Goal: Information Seeking & Learning: Learn about a topic

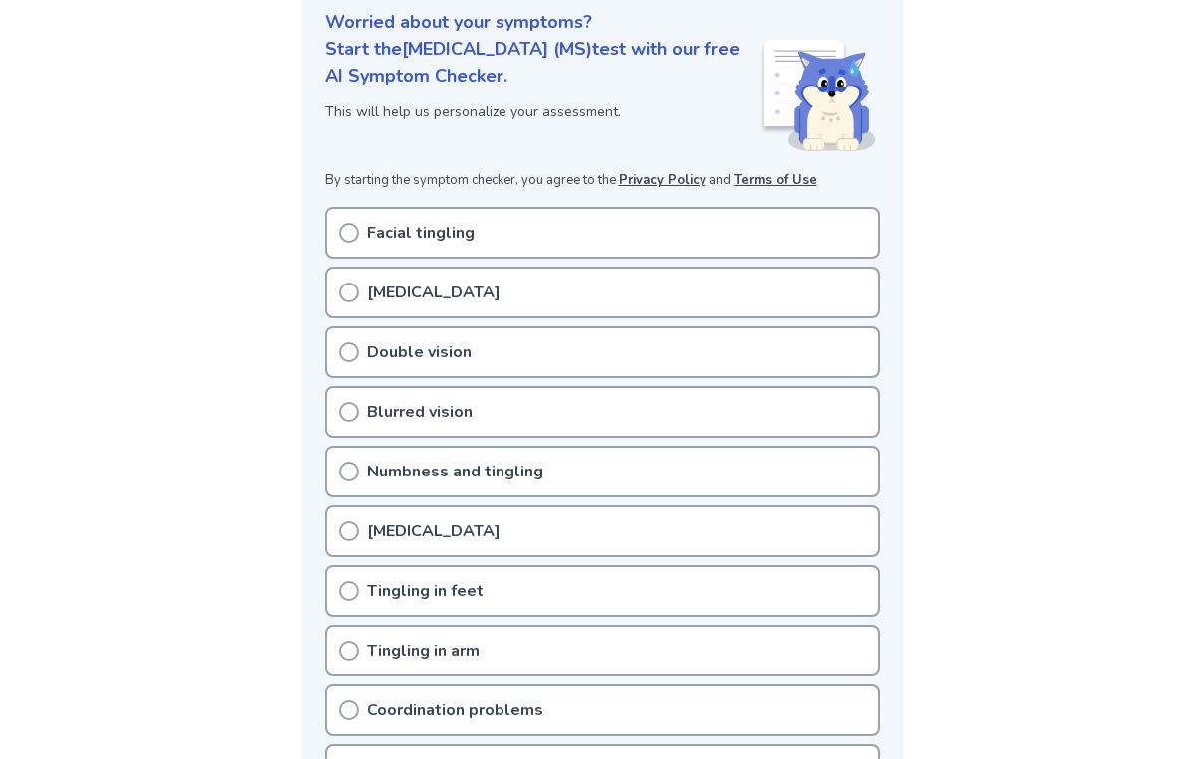
scroll to position [252, 0]
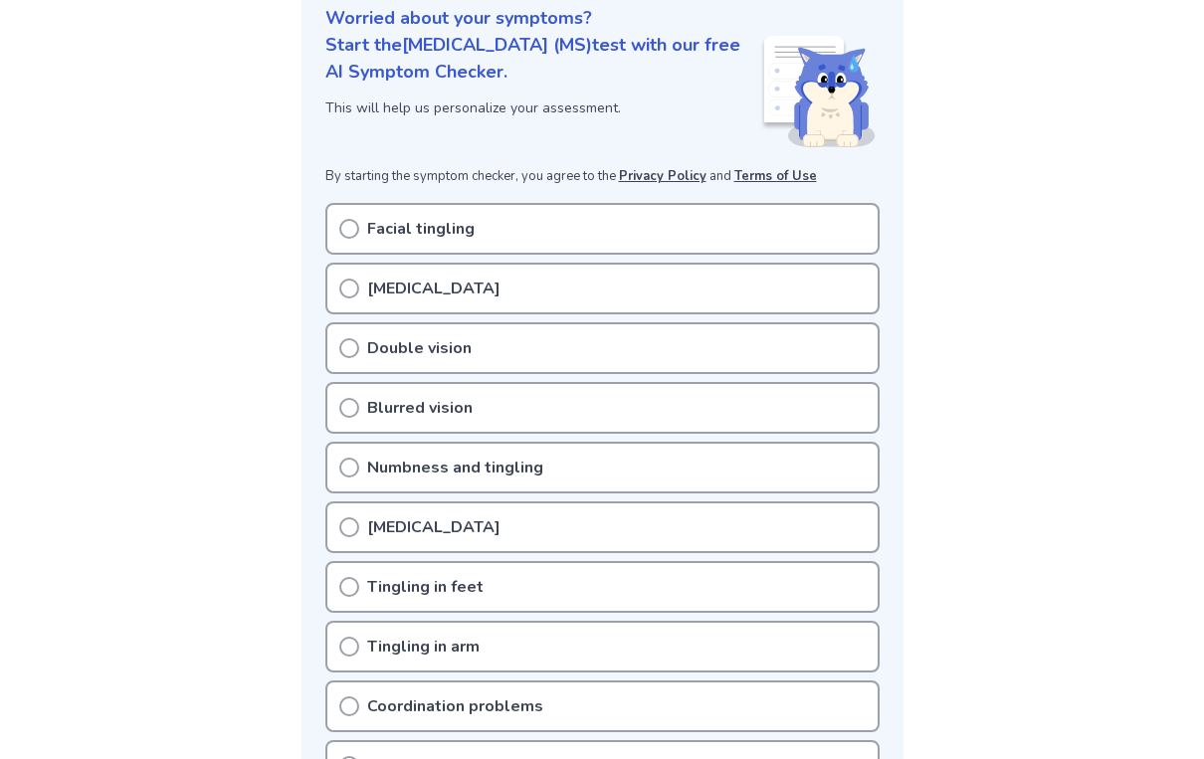
click at [343, 287] on icon at bounding box center [349, 289] width 20 height 20
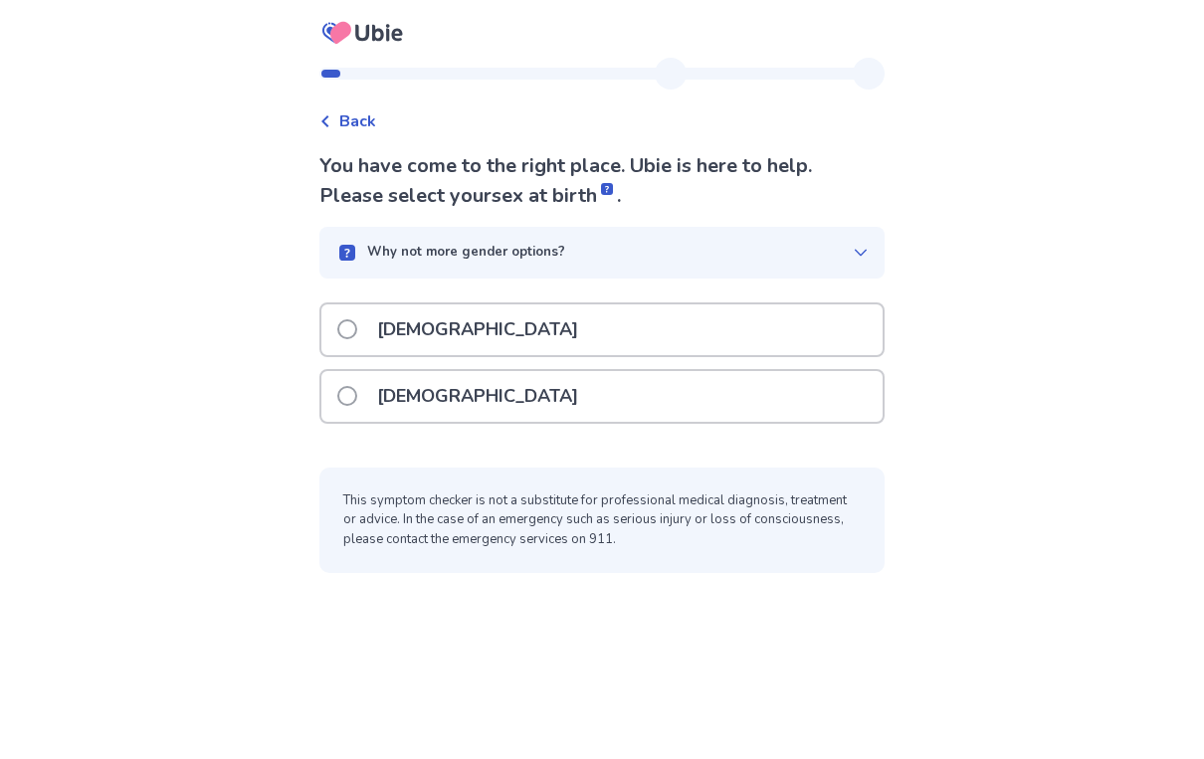
click at [357, 400] on span at bounding box center [347, 396] width 20 height 20
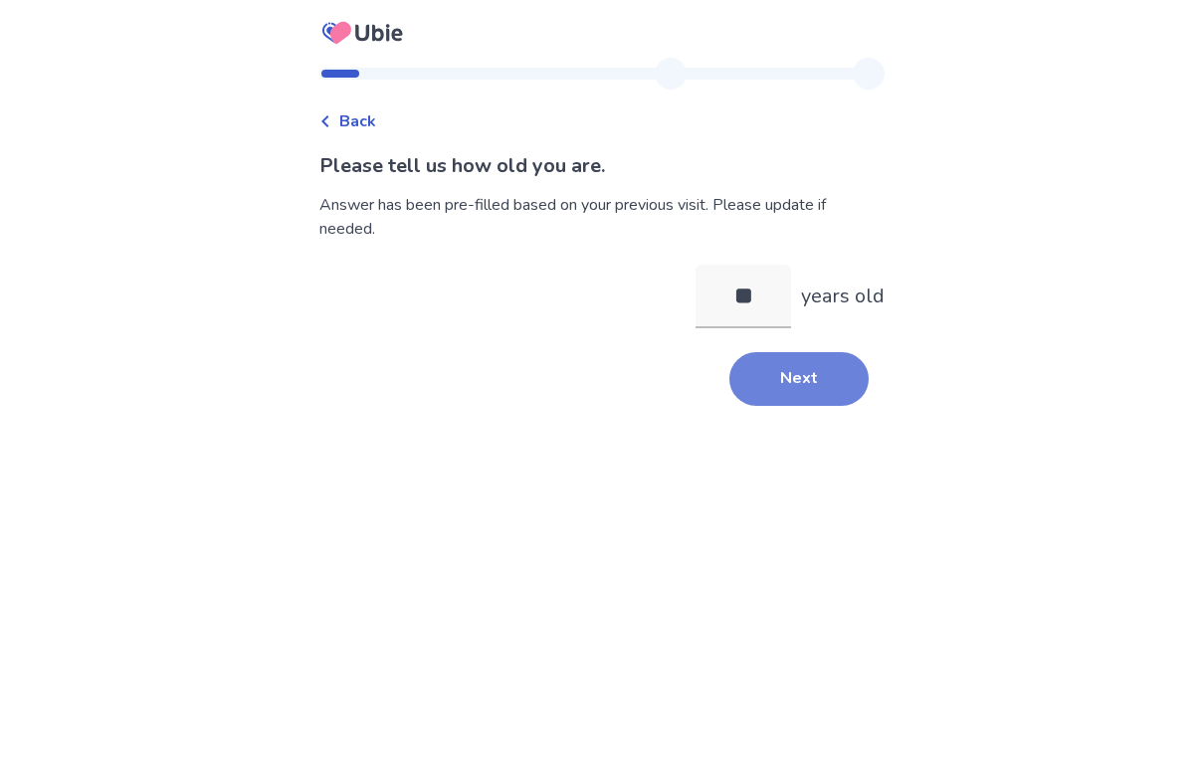
click at [791, 381] on button "Next" at bounding box center [798, 379] width 139 height 54
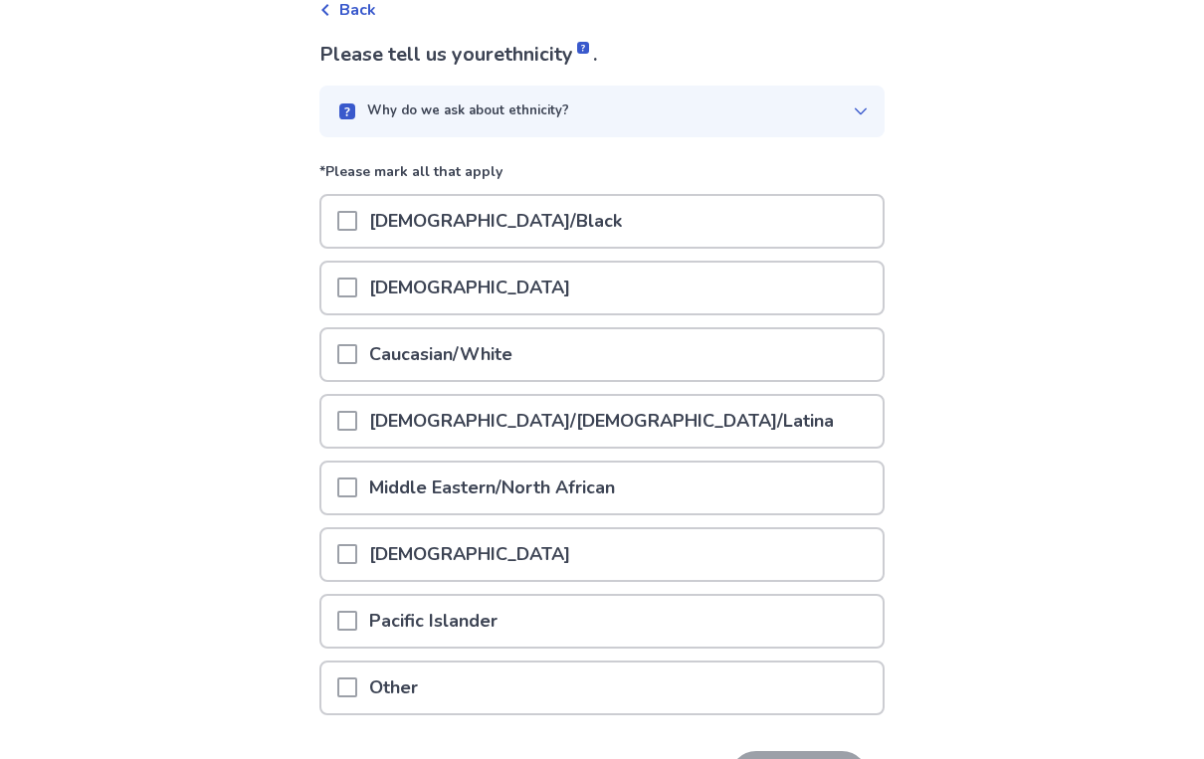
click at [481, 341] on p "Caucasian/White" at bounding box center [440, 354] width 167 height 51
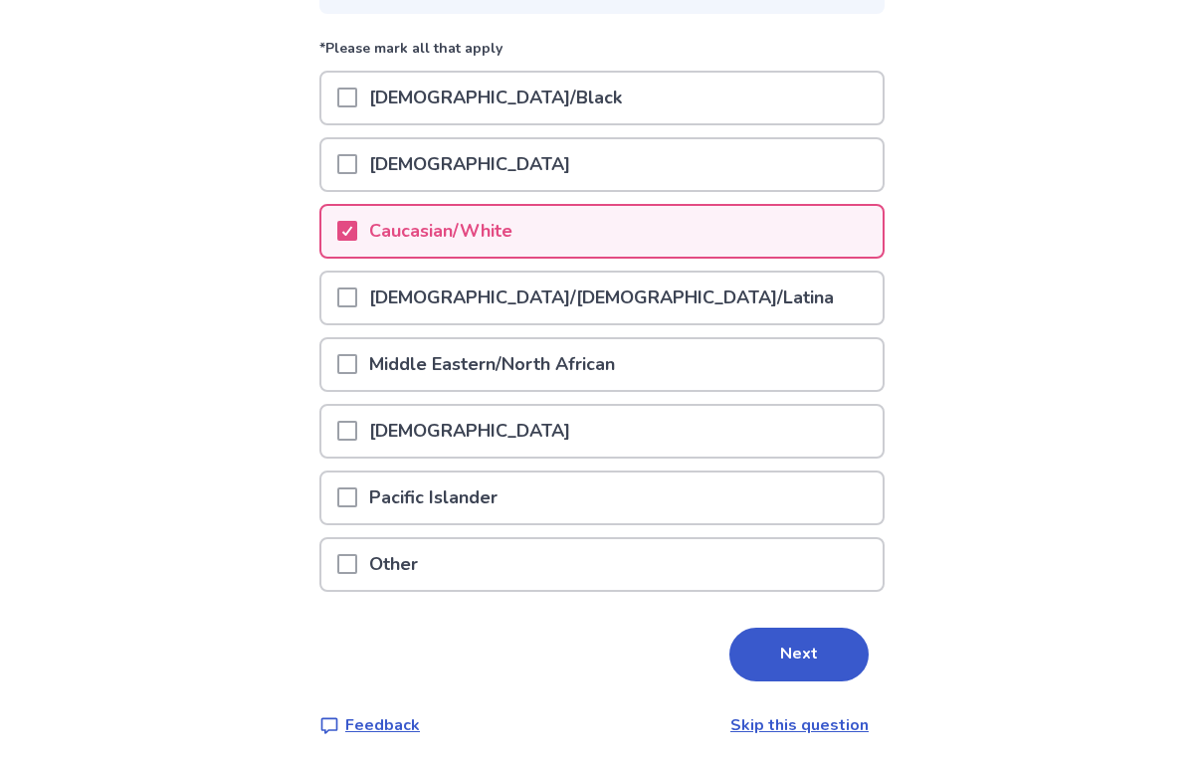
scroll to position [244, 0]
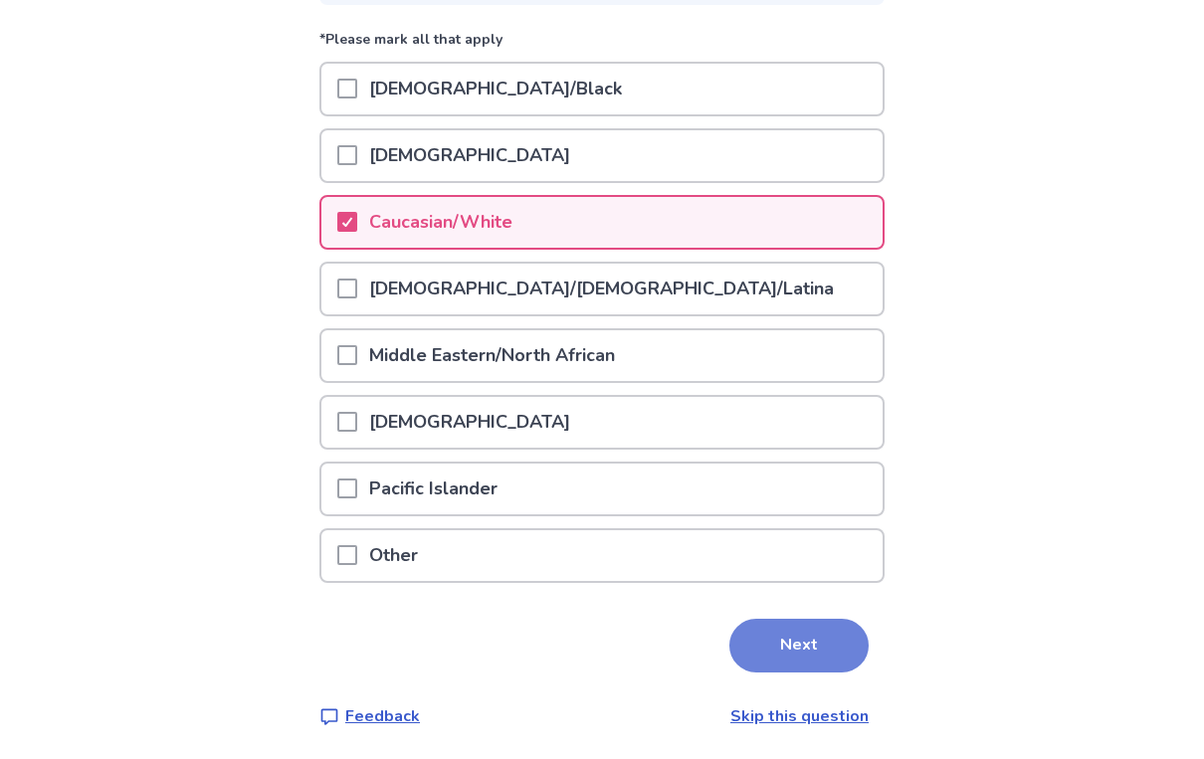
click at [756, 632] on button "Next" at bounding box center [798, 646] width 139 height 54
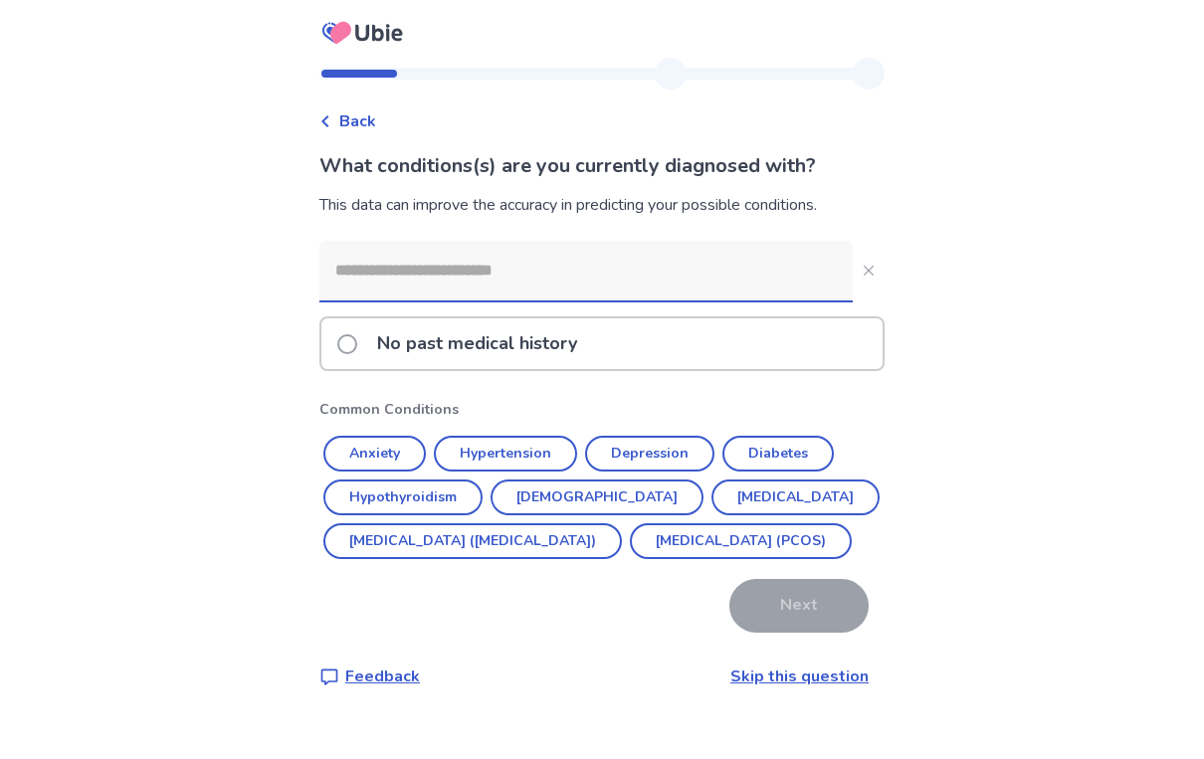
click at [440, 357] on p "No past medical history" at bounding box center [477, 343] width 224 height 51
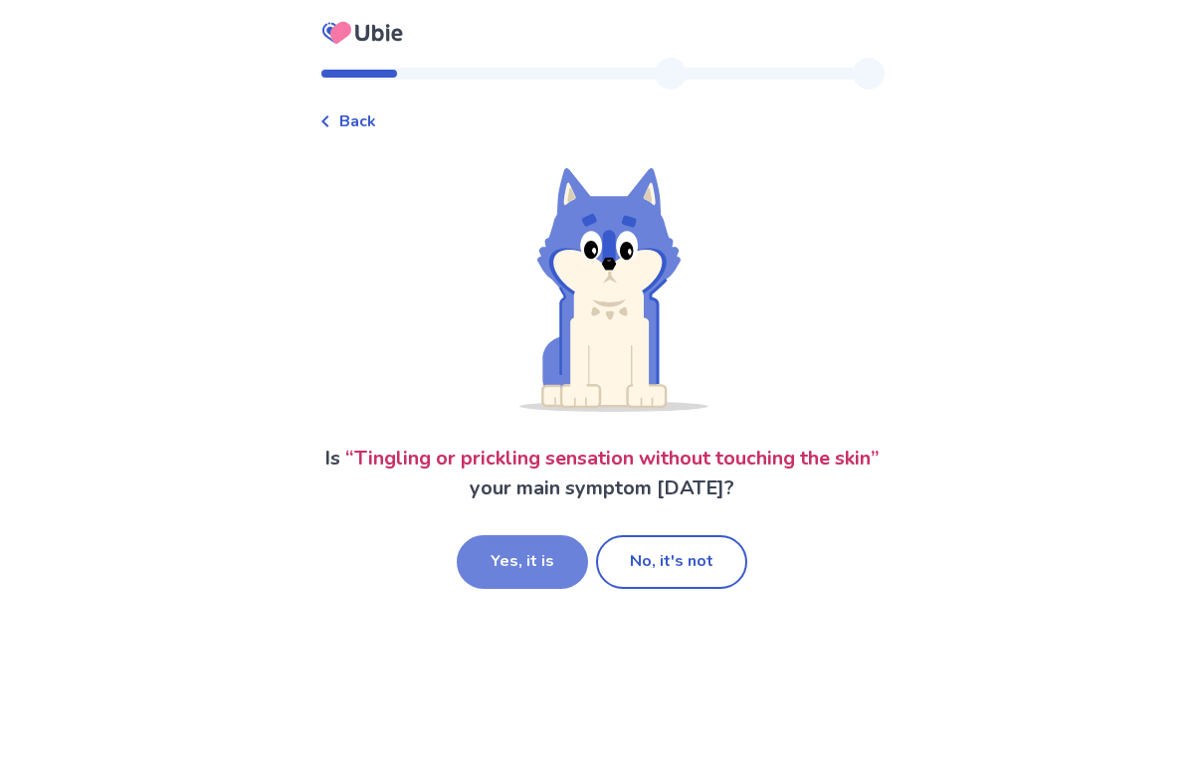
click at [552, 552] on button "Yes, it is" at bounding box center [522, 562] width 131 height 54
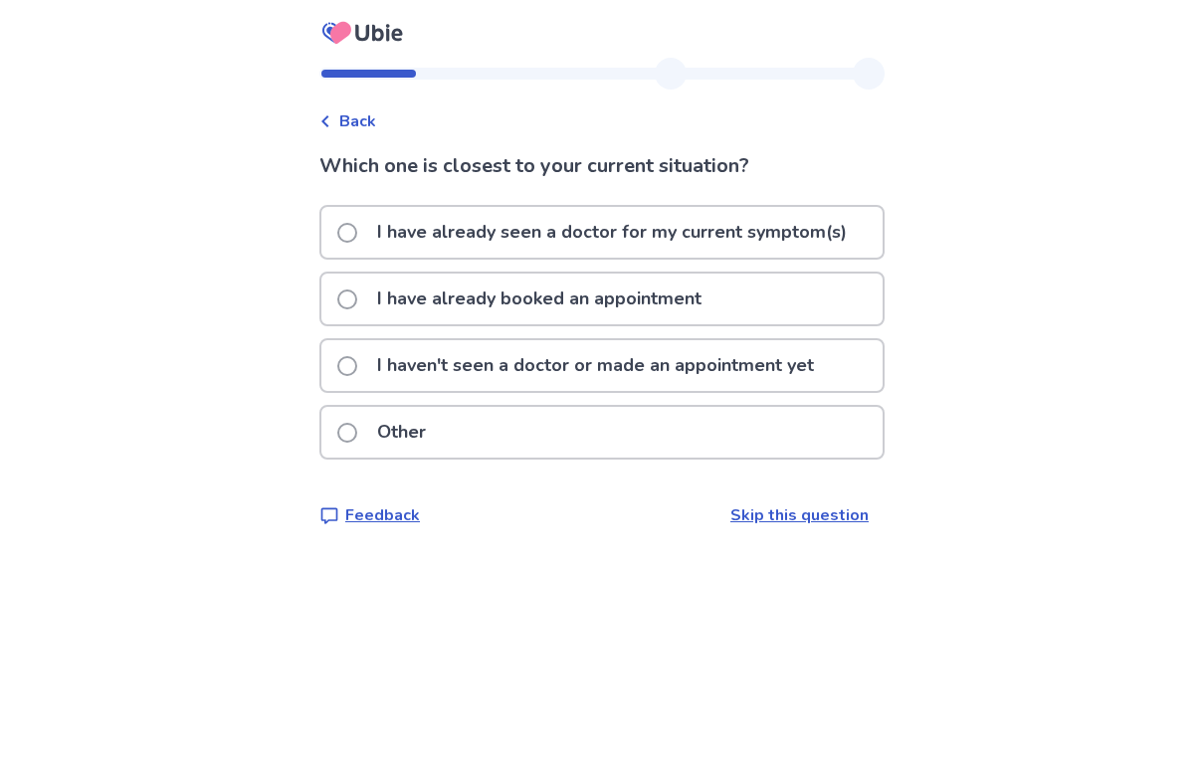
click at [513, 415] on div "Other" at bounding box center [601, 432] width 561 height 51
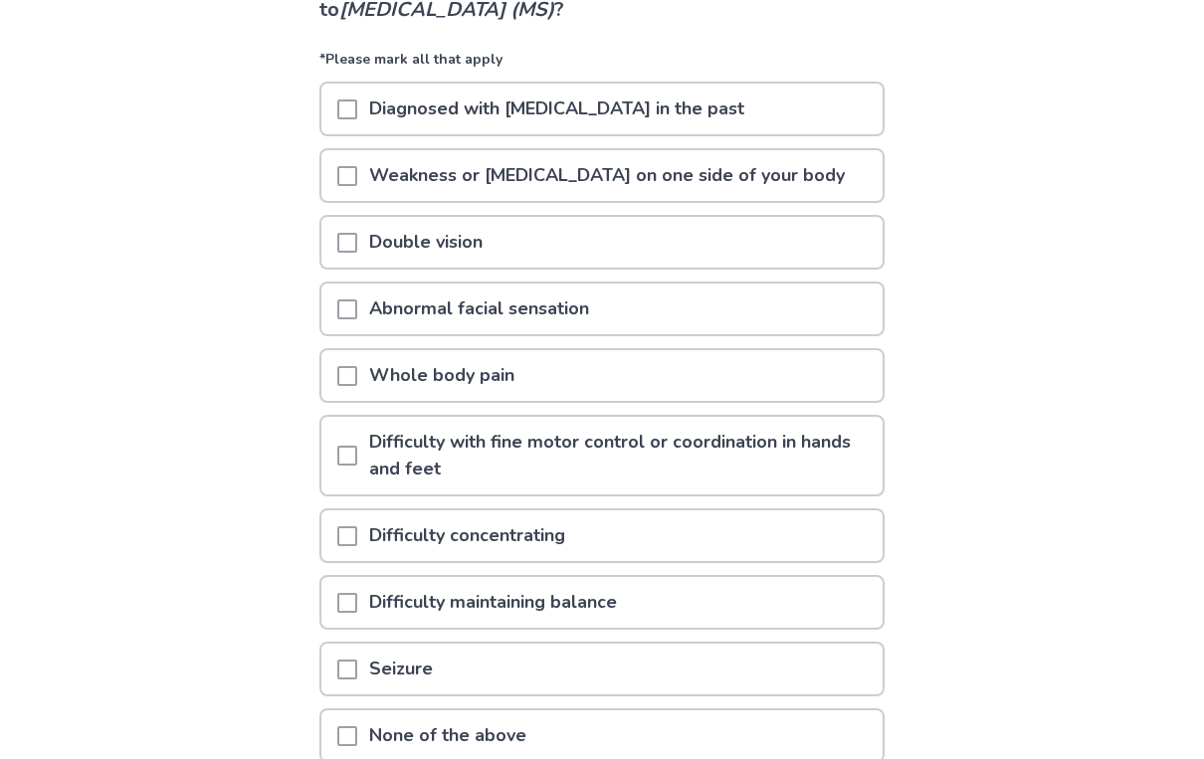
scroll to position [194, 0]
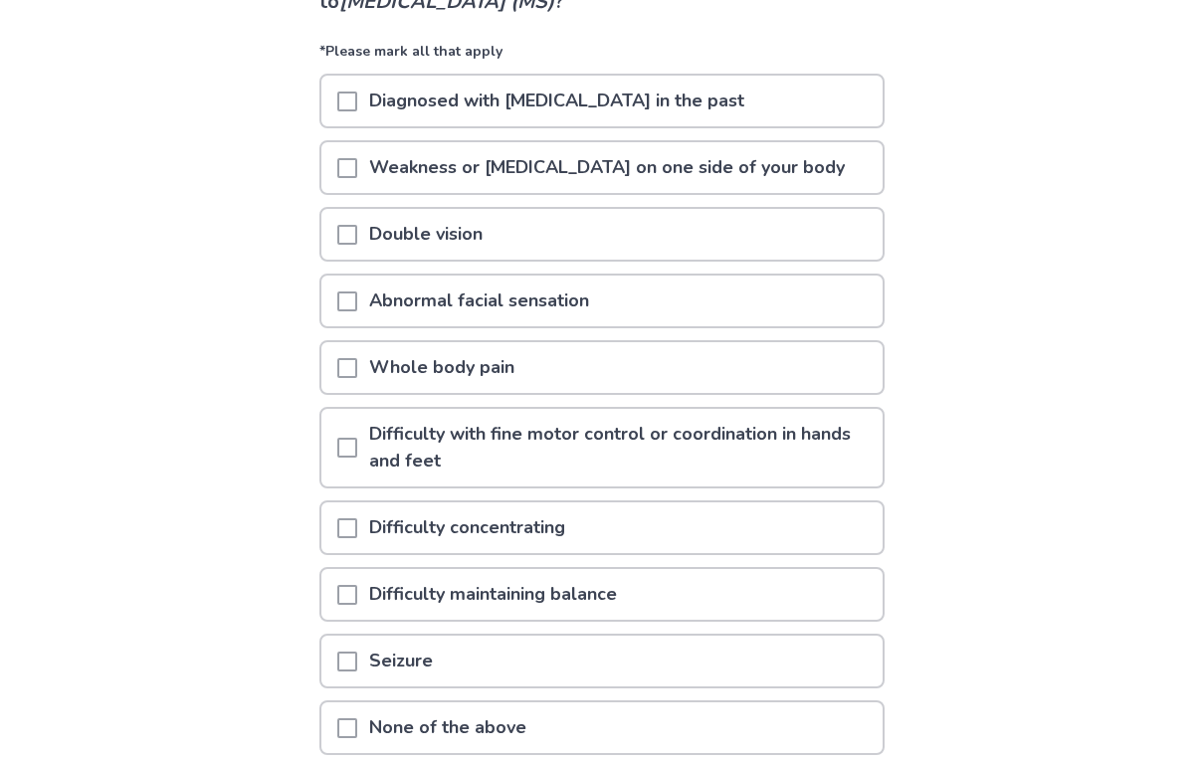
click at [357, 368] on span at bounding box center [347, 368] width 20 height 20
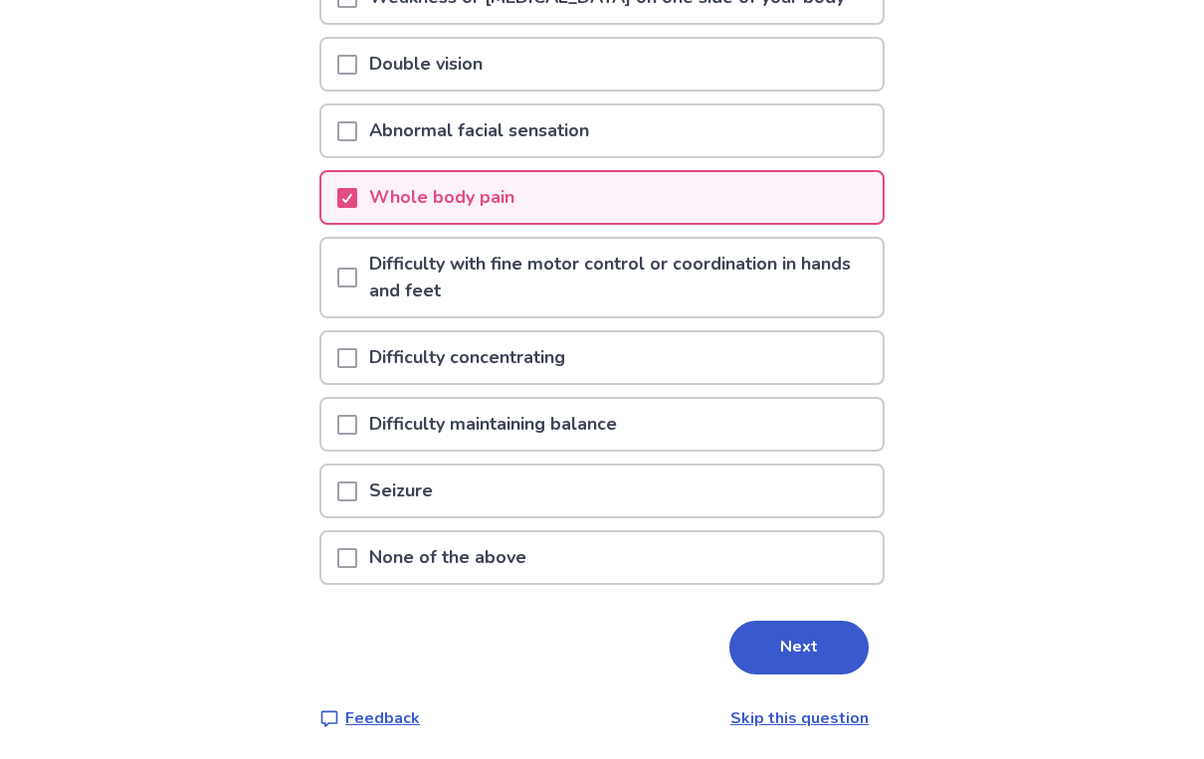
scroll to position [367, 0]
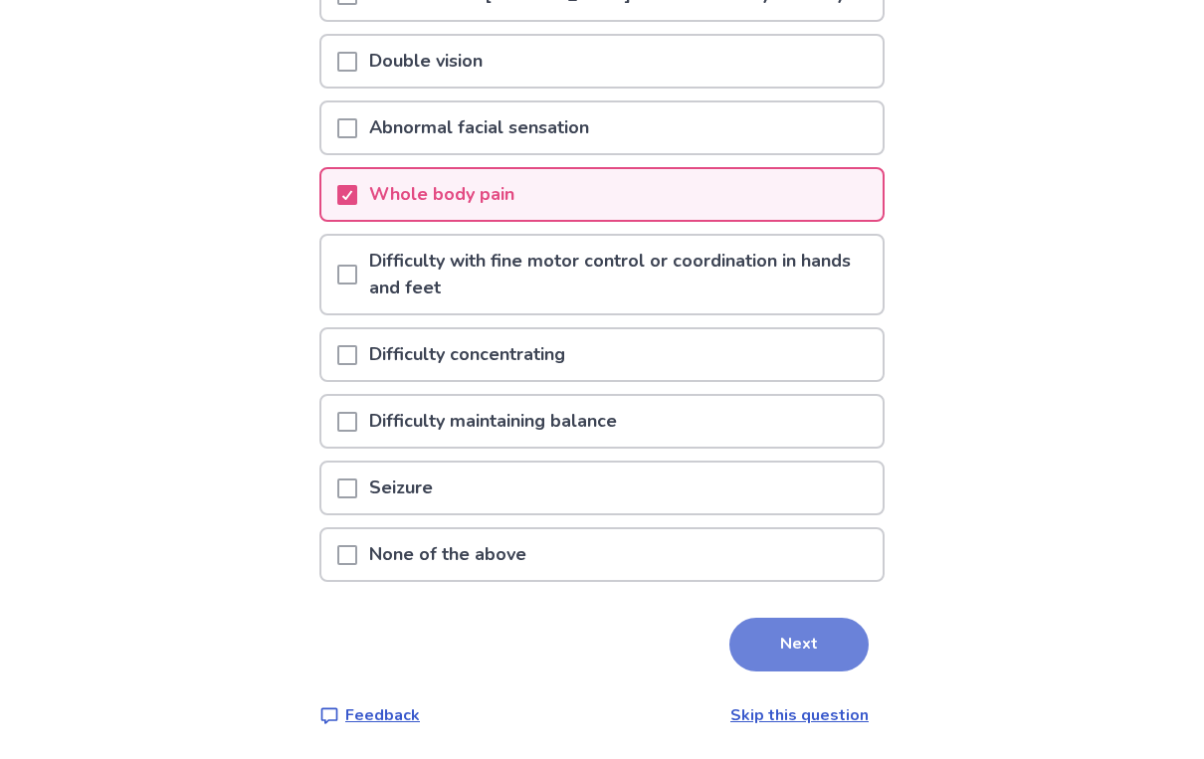
click at [823, 627] on button "Next" at bounding box center [798, 645] width 139 height 54
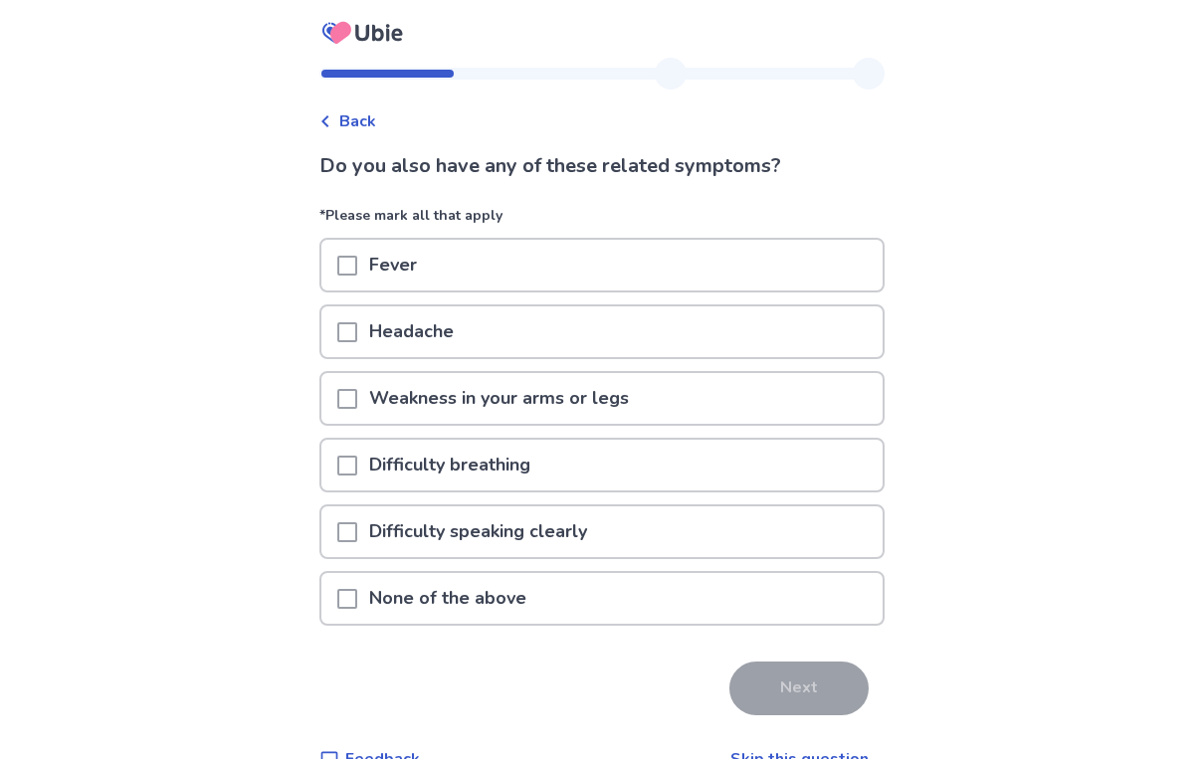
click at [458, 610] on p "None of the above" at bounding box center [447, 598] width 181 height 51
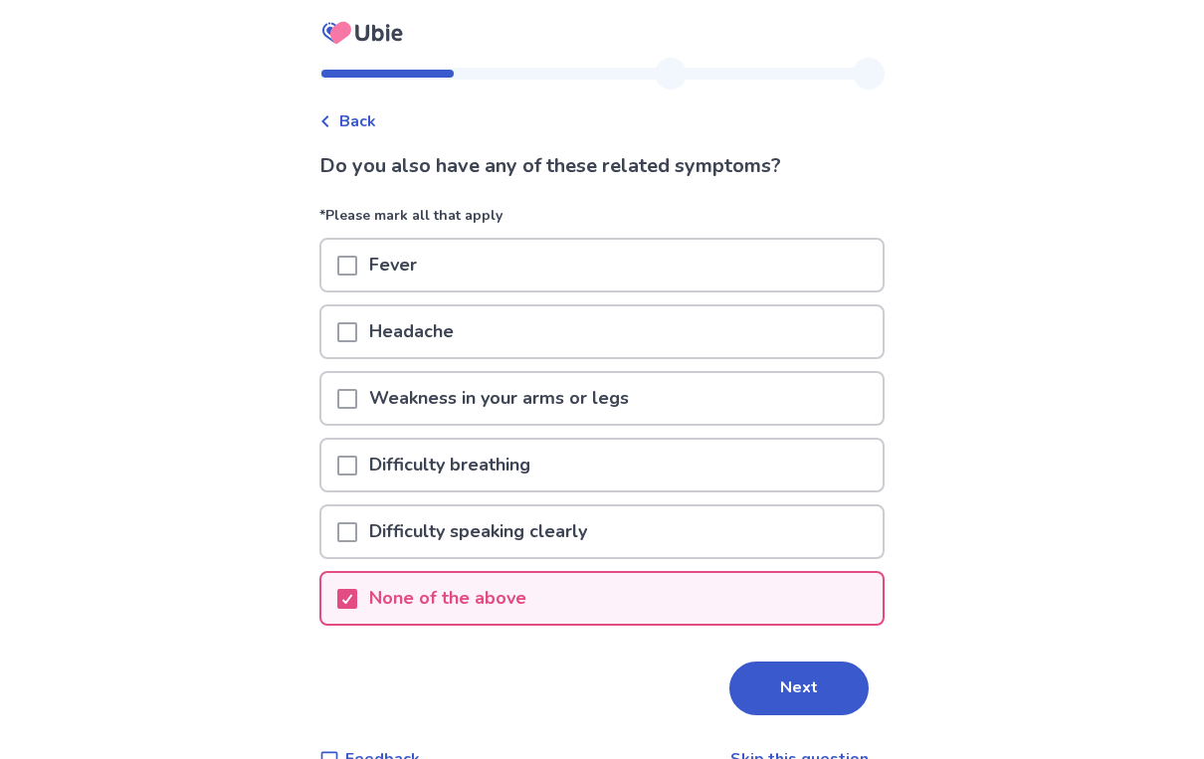
click at [685, 472] on div "Difficulty breathing" at bounding box center [601, 465] width 561 height 51
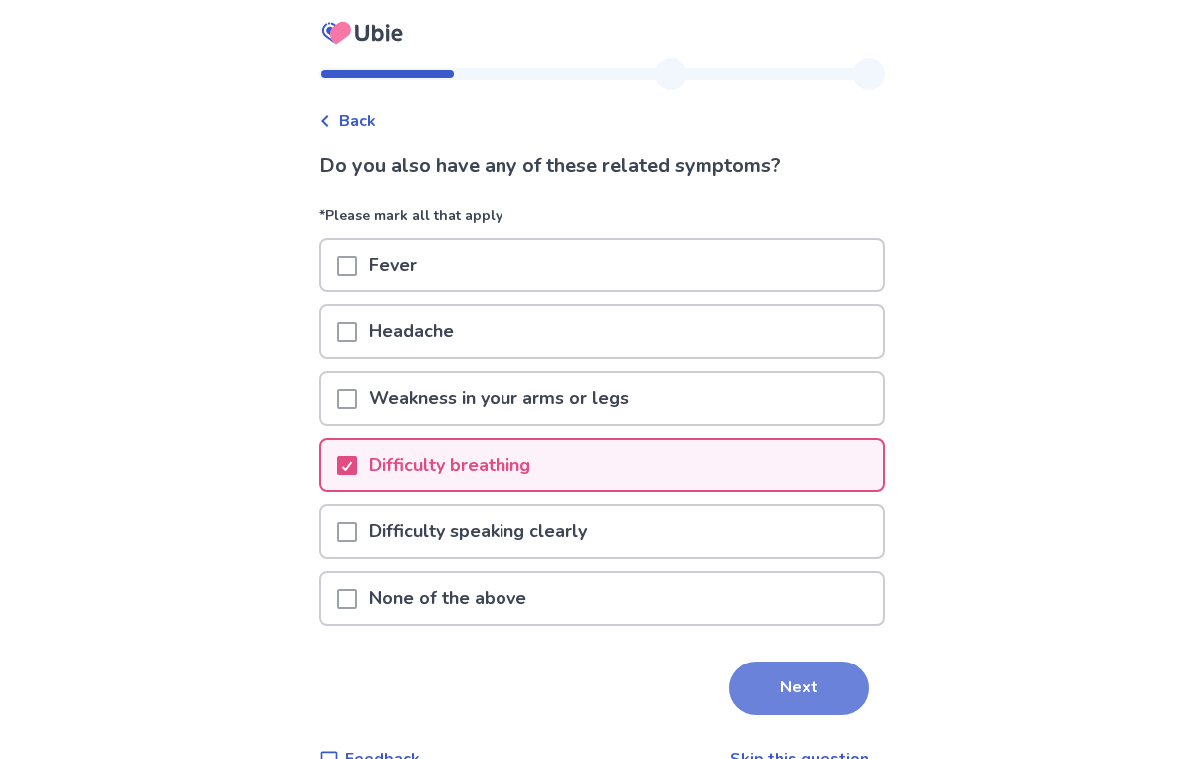
click at [783, 698] on button "Next" at bounding box center [798, 689] width 139 height 54
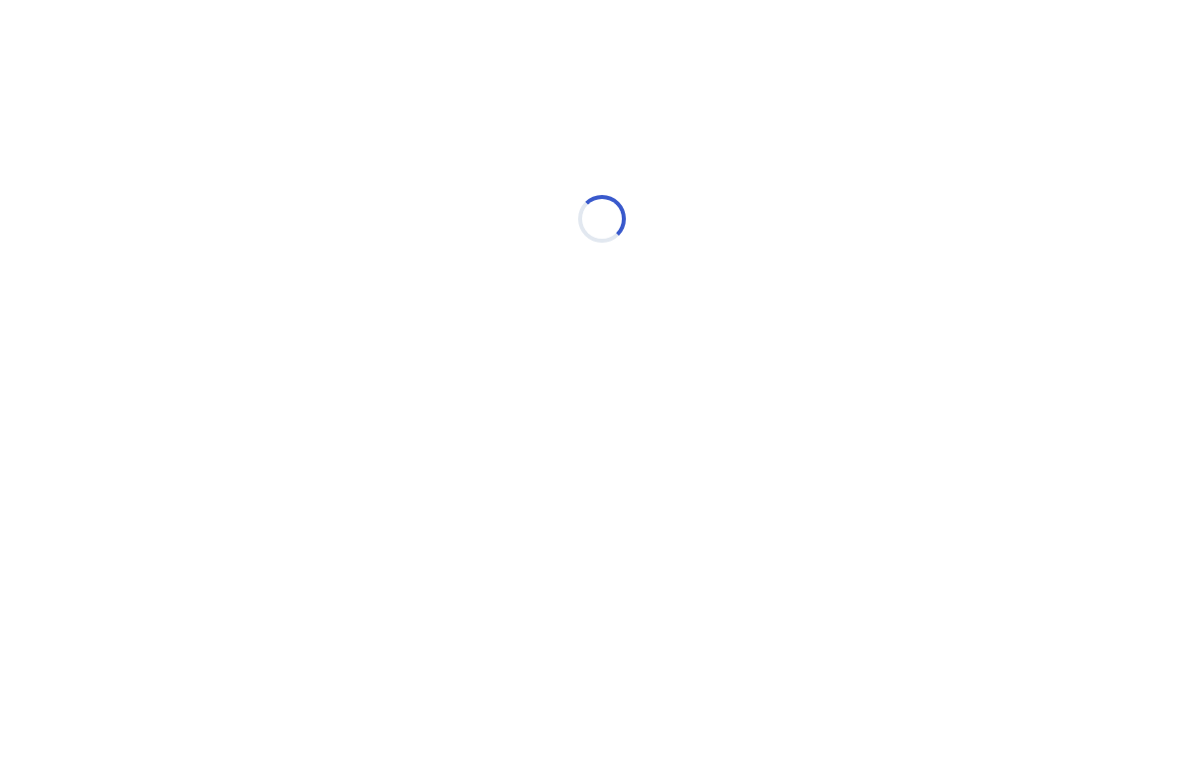
select select "*"
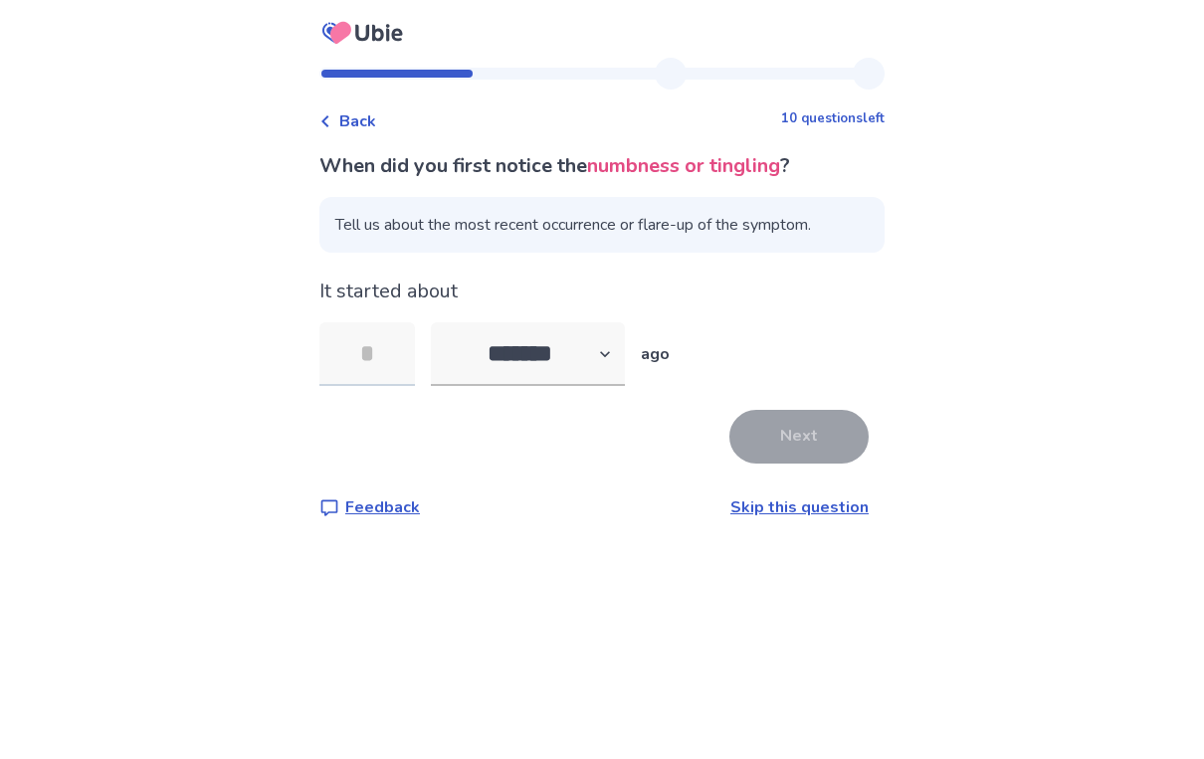
type input "*"
type input "**"
click at [796, 453] on button "Next" at bounding box center [798, 437] width 139 height 54
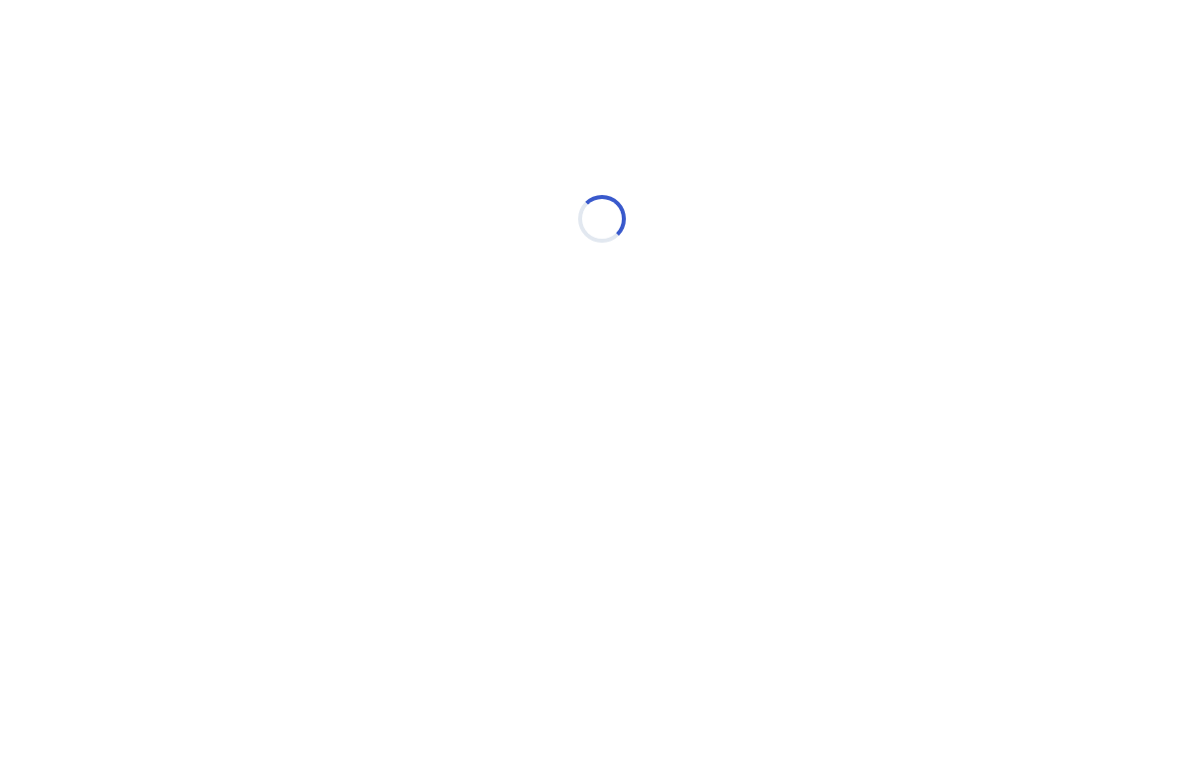
select select "*"
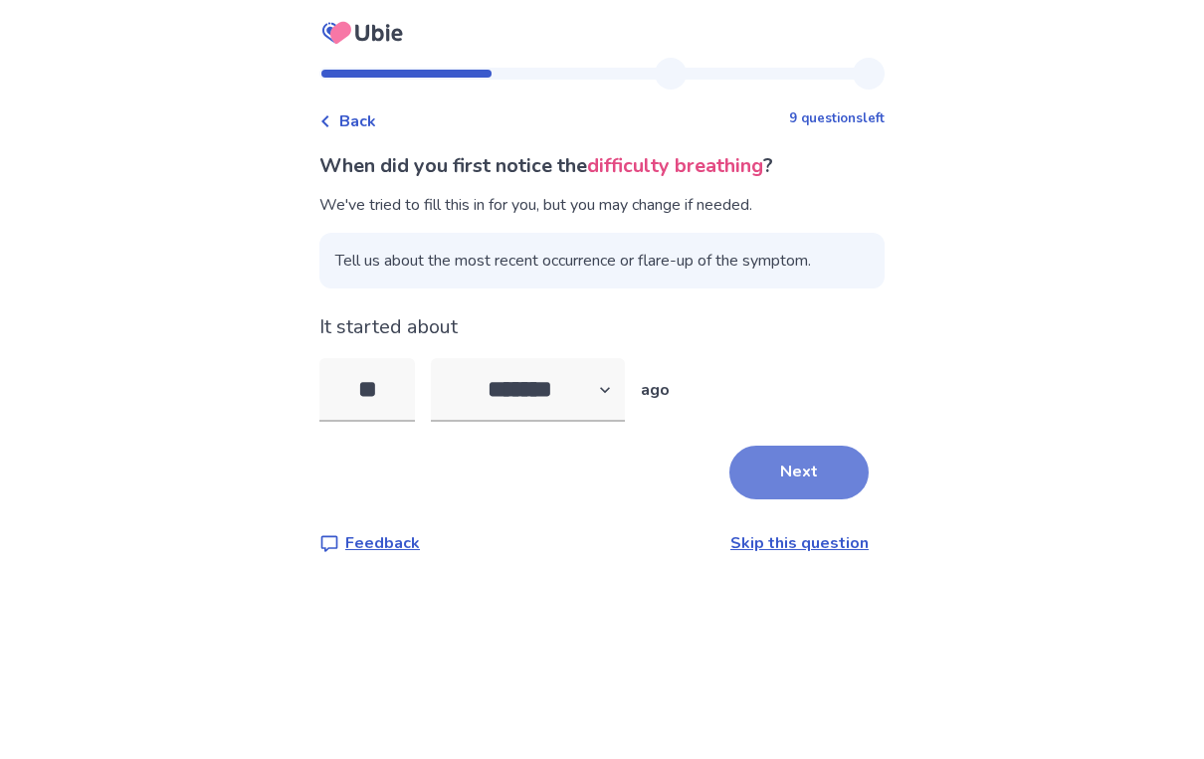
type input "*"
type input "**"
click at [829, 463] on button "Next" at bounding box center [798, 473] width 139 height 54
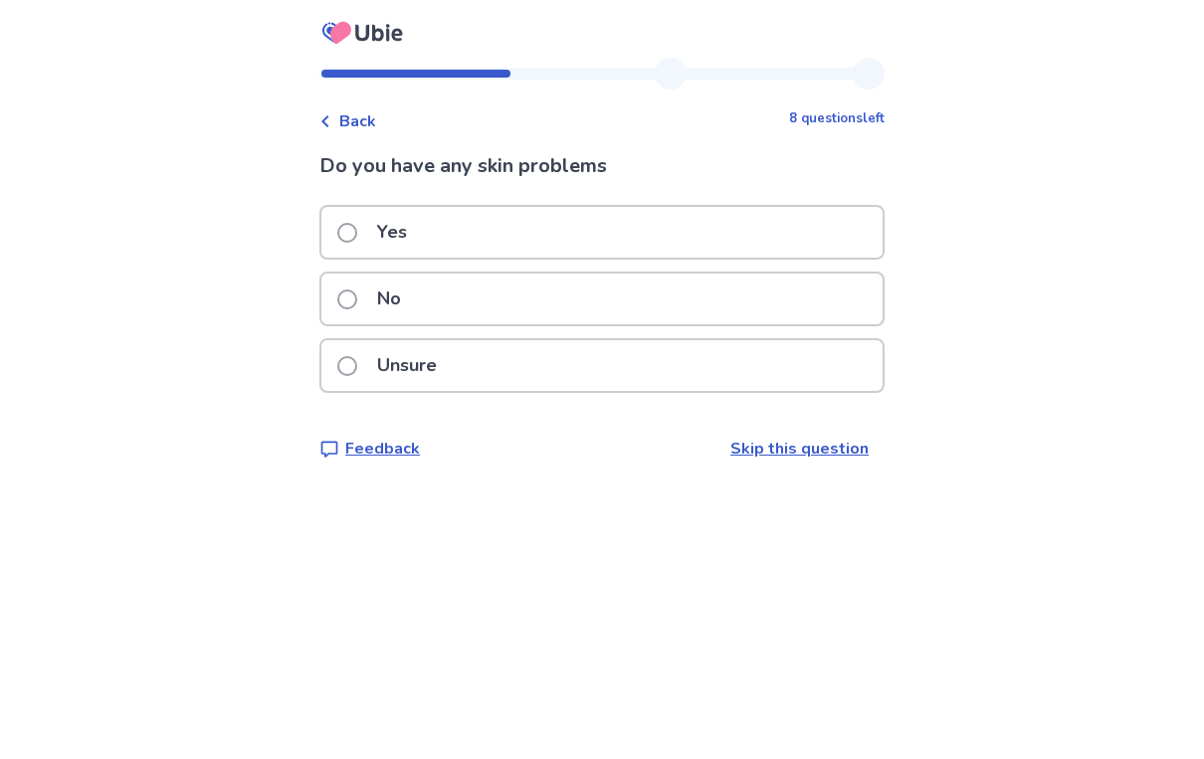
click at [363, 251] on label "Yes" at bounding box center [378, 232] width 82 height 51
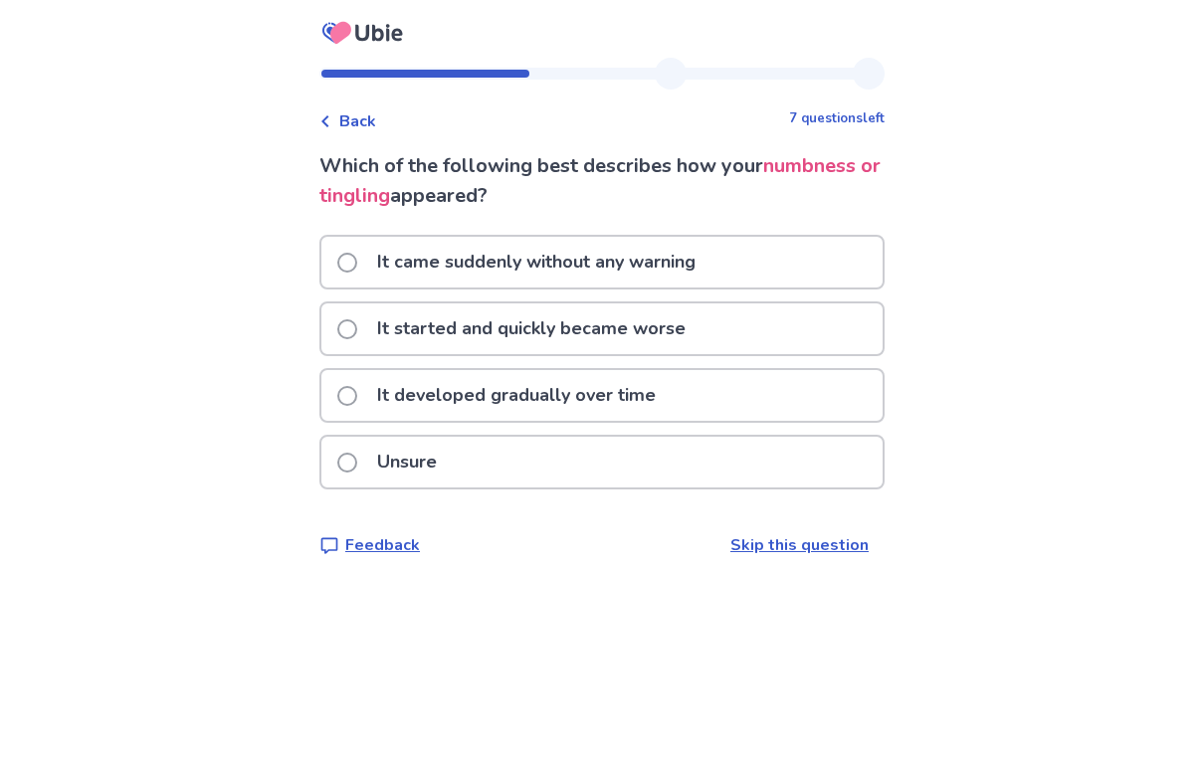
click at [370, 461] on label "Unsure" at bounding box center [392, 462] width 111 height 51
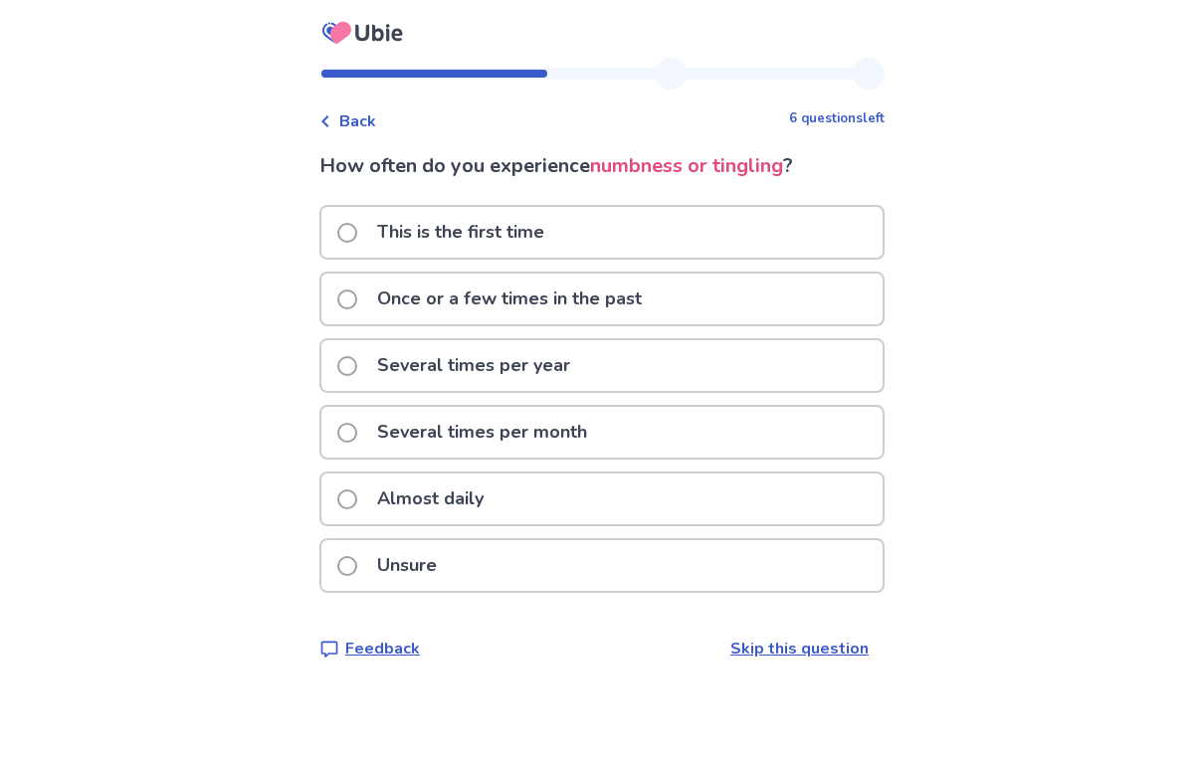
click at [357, 431] on span at bounding box center [347, 433] width 20 height 20
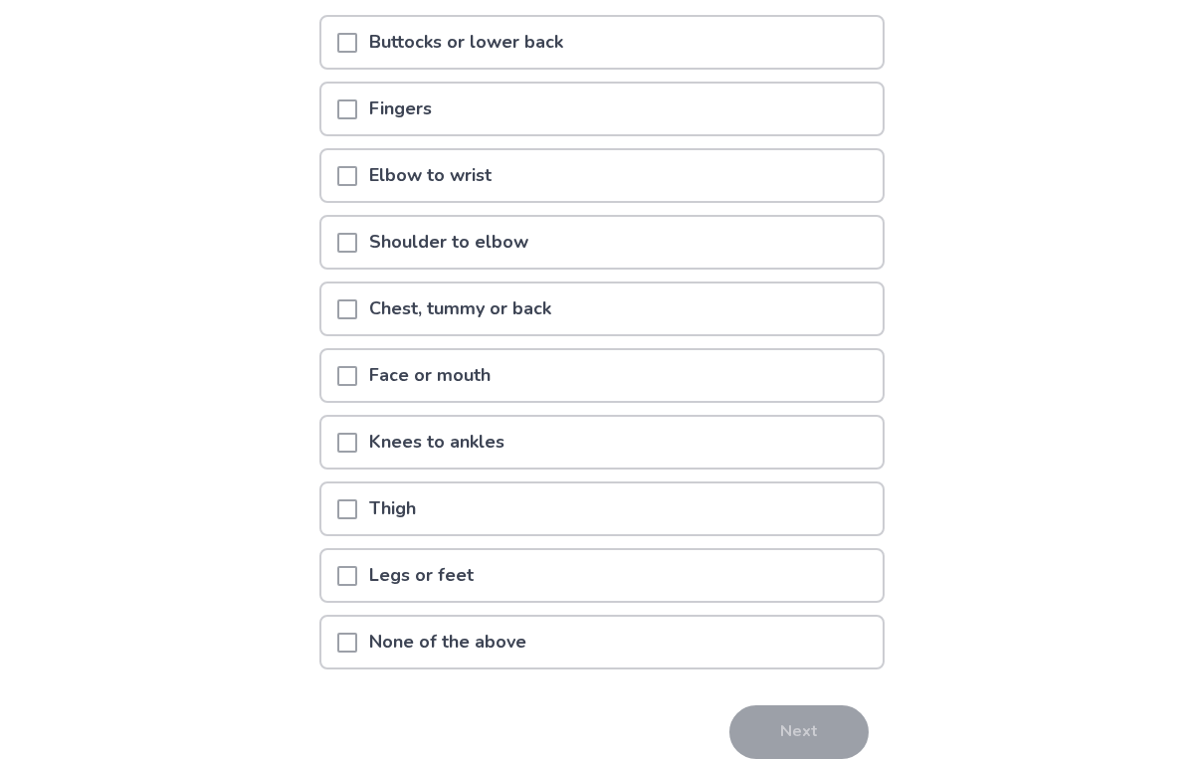
scroll to position [224, 0]
click at [357, 576] on span at bounding box center [347, 575] width 20 height 20
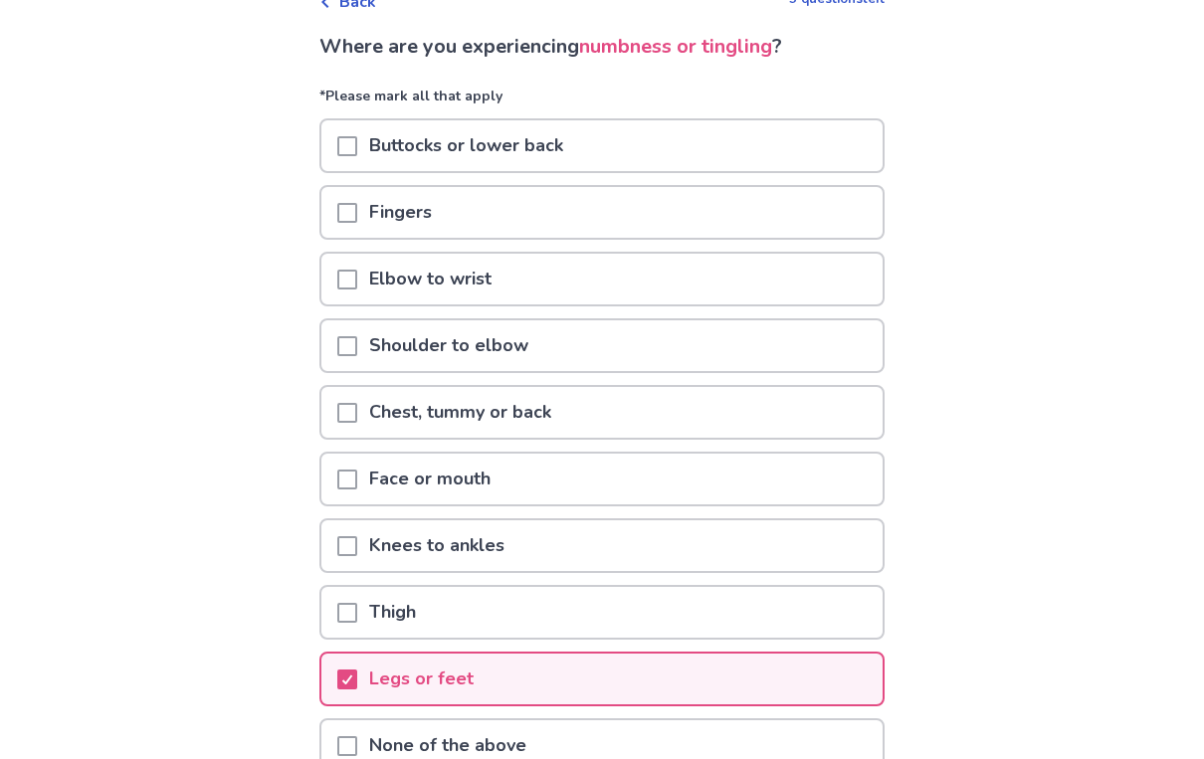
scroll to position [121, 0]
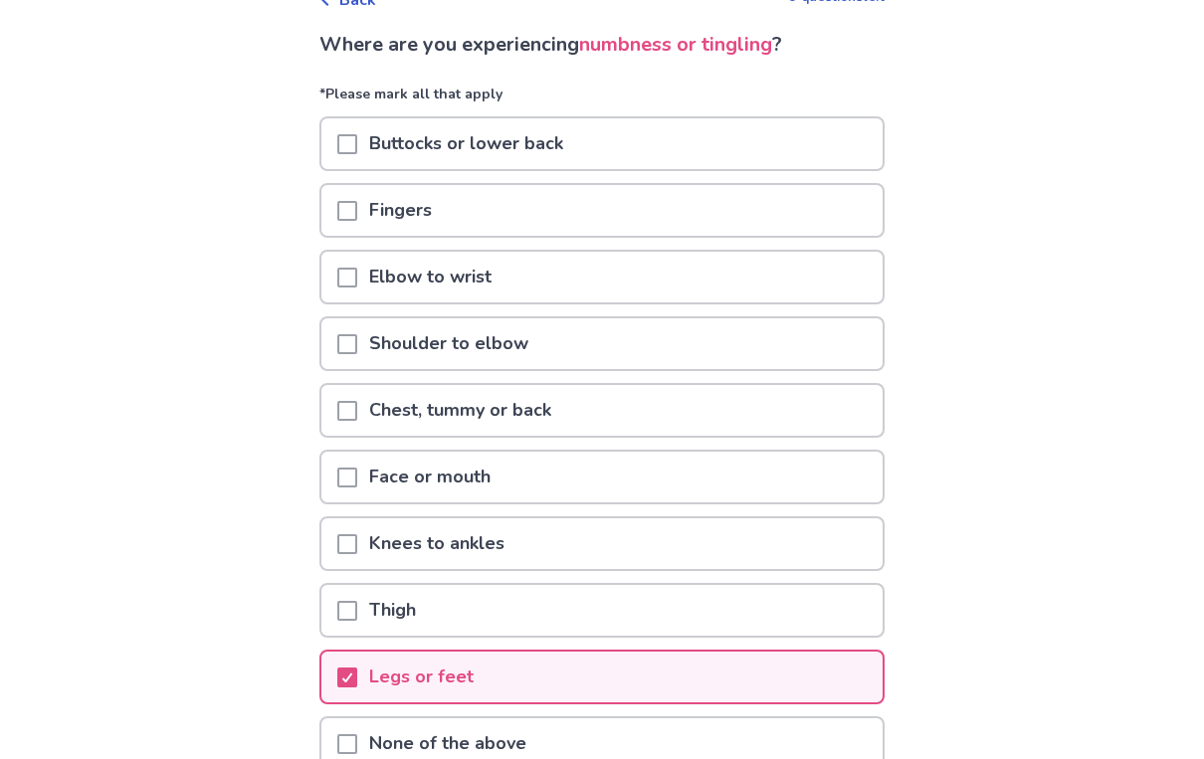
click at [357, 209] on span at bounding box center [347, 211] width 20 height 20
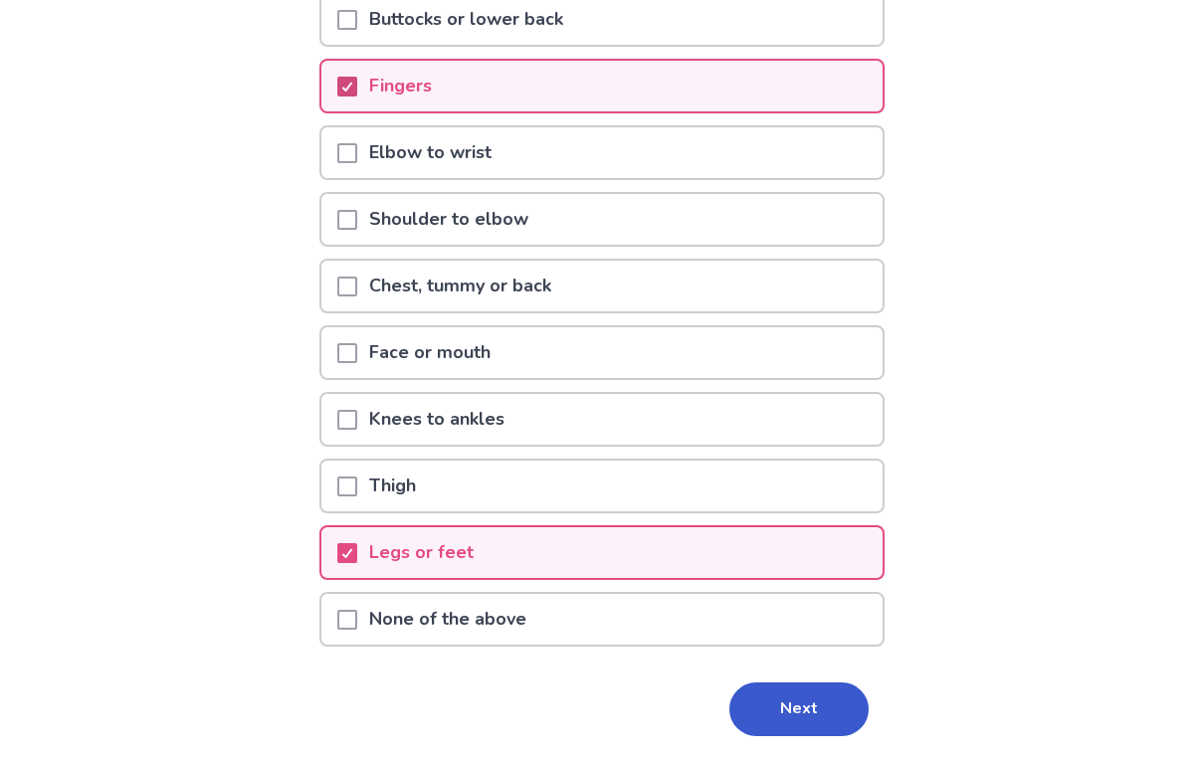
scroll to position [247, 0]
click at [770, 716] on button "Next" at bounding box center [798, 709] width 139 height 54
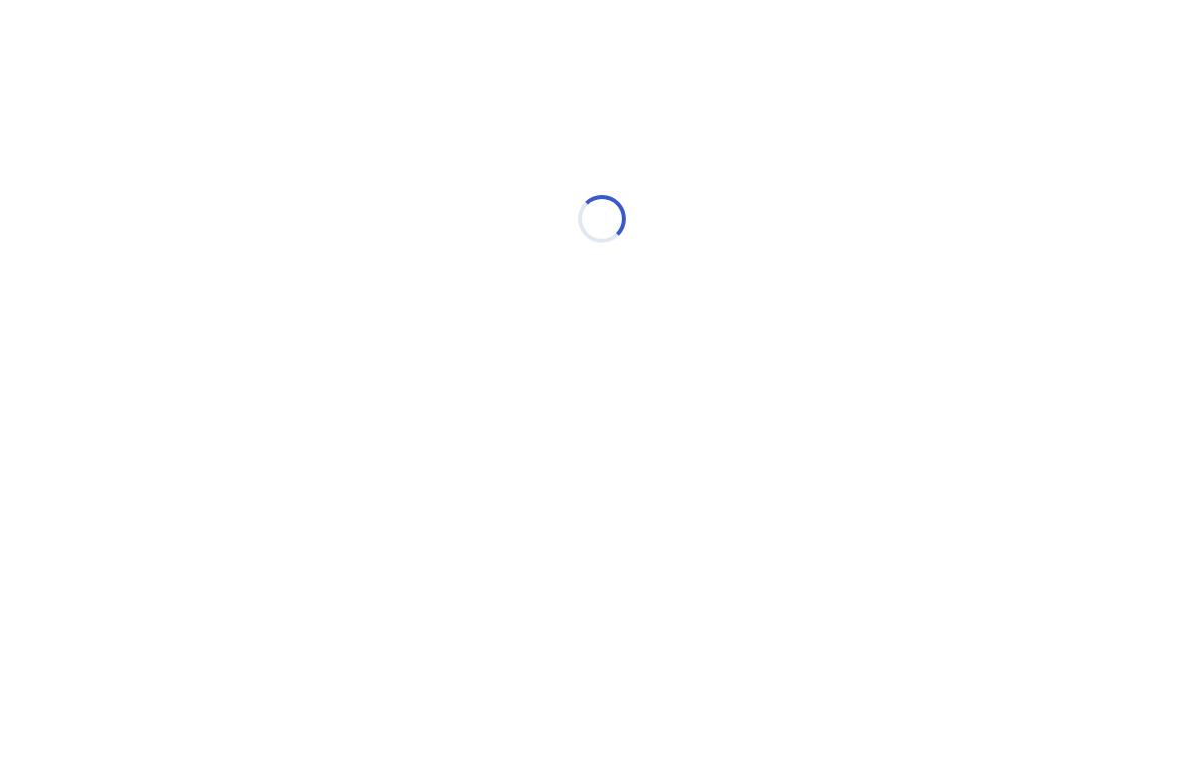
scroll to position [0, 0]
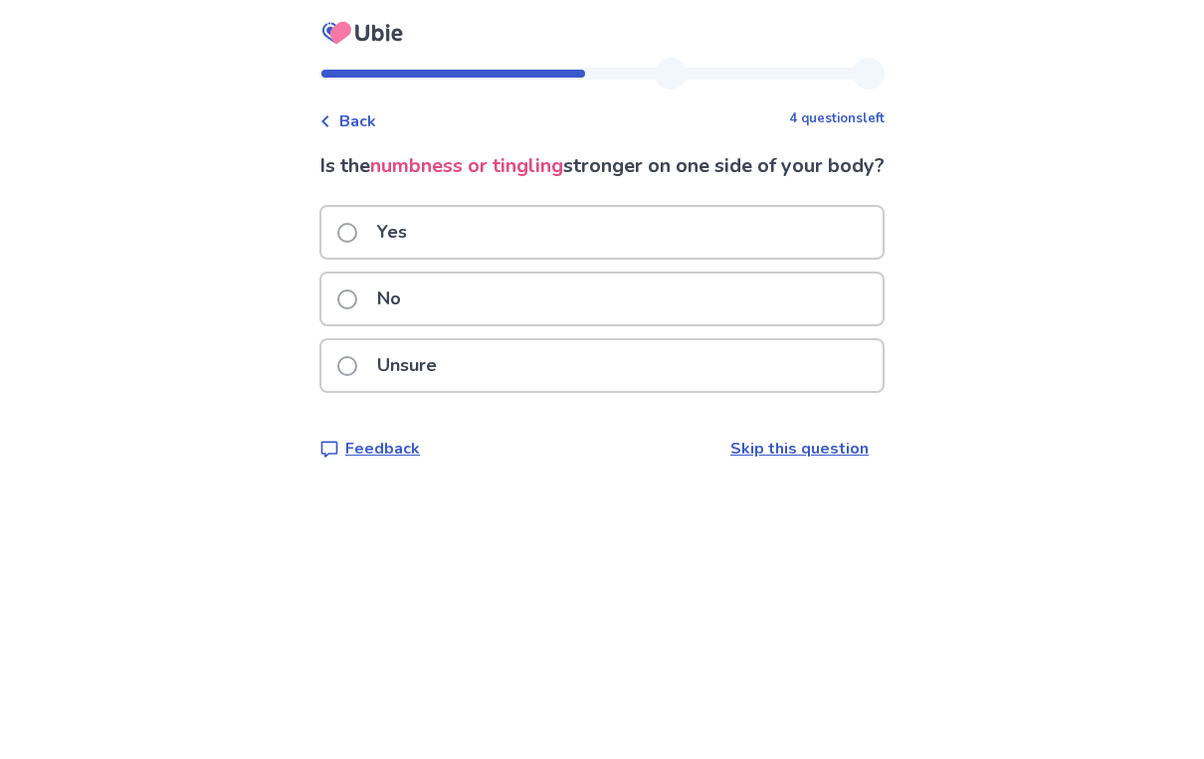
click at [357, 309] on span at bounding box center [347, 300] width 20 height 20
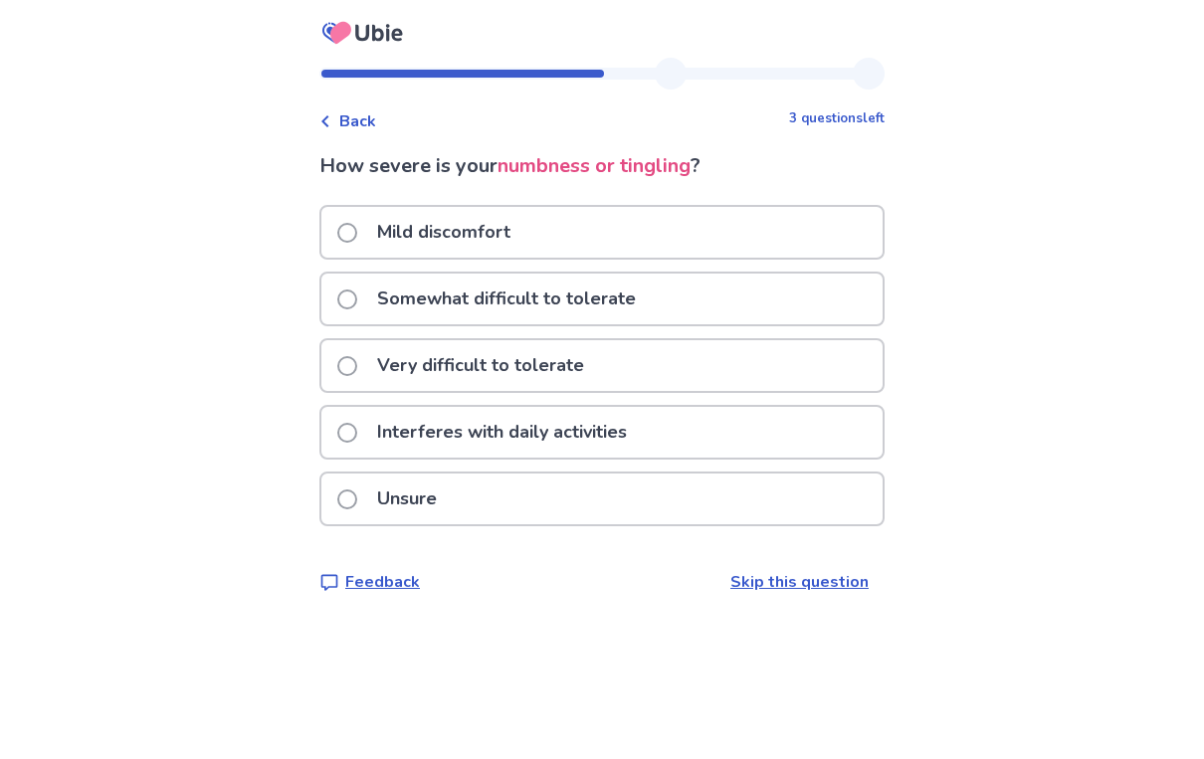
click at [353, 227] on span at bounding box center [347, 233] width 20 height 20
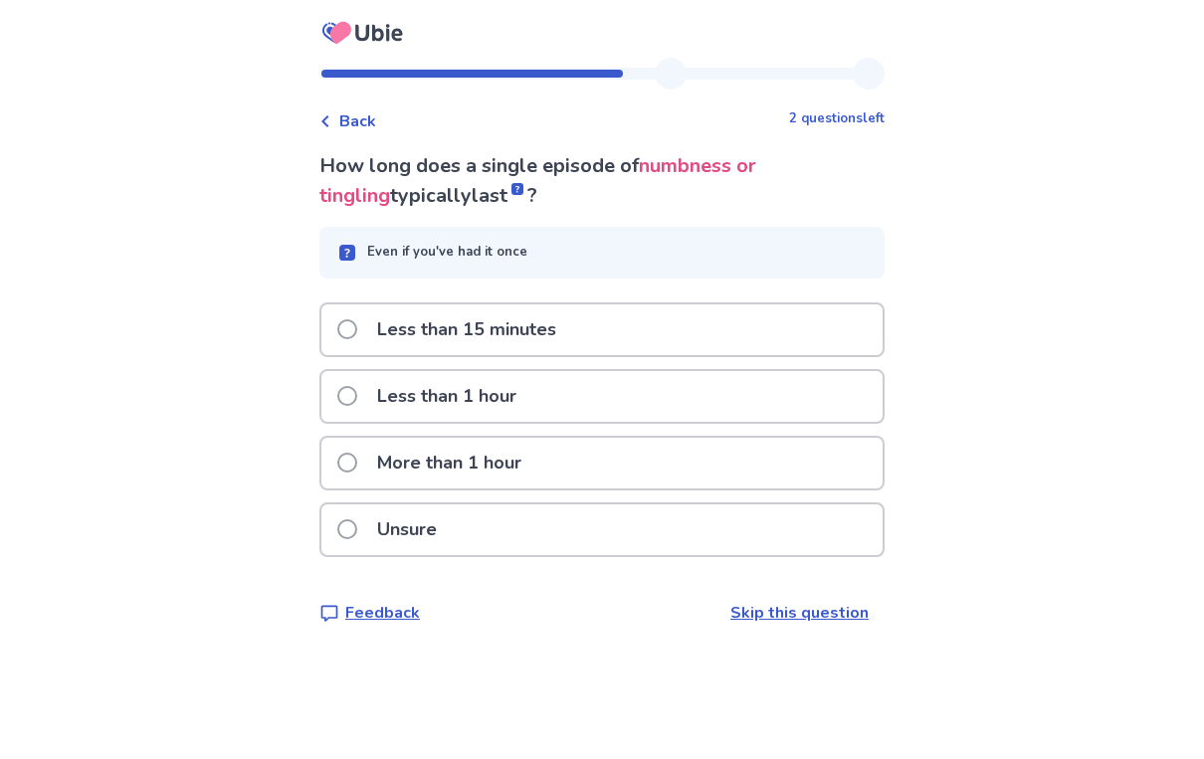
click at [357, 320] on span at bounding box center [347, 329] width 20 height 20
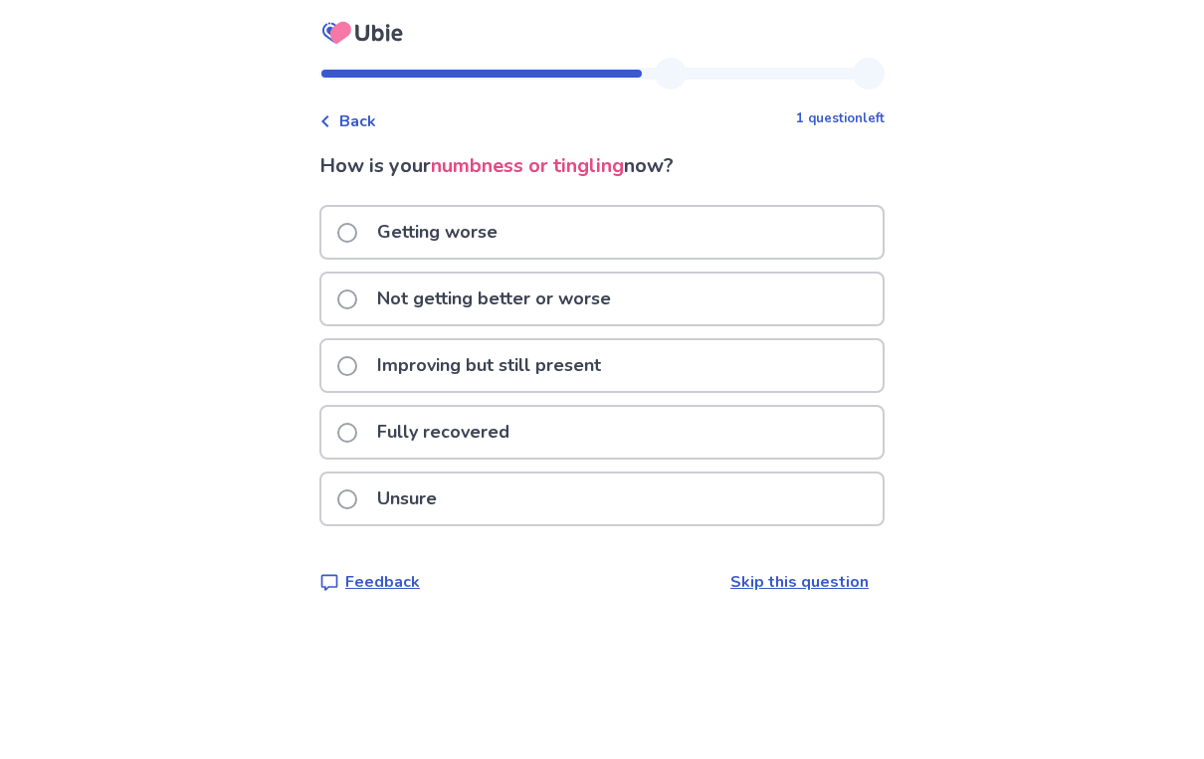
click at [374, 297] on label "Not getting better or worse" at bounding box center [480, 299] width 286 height 51
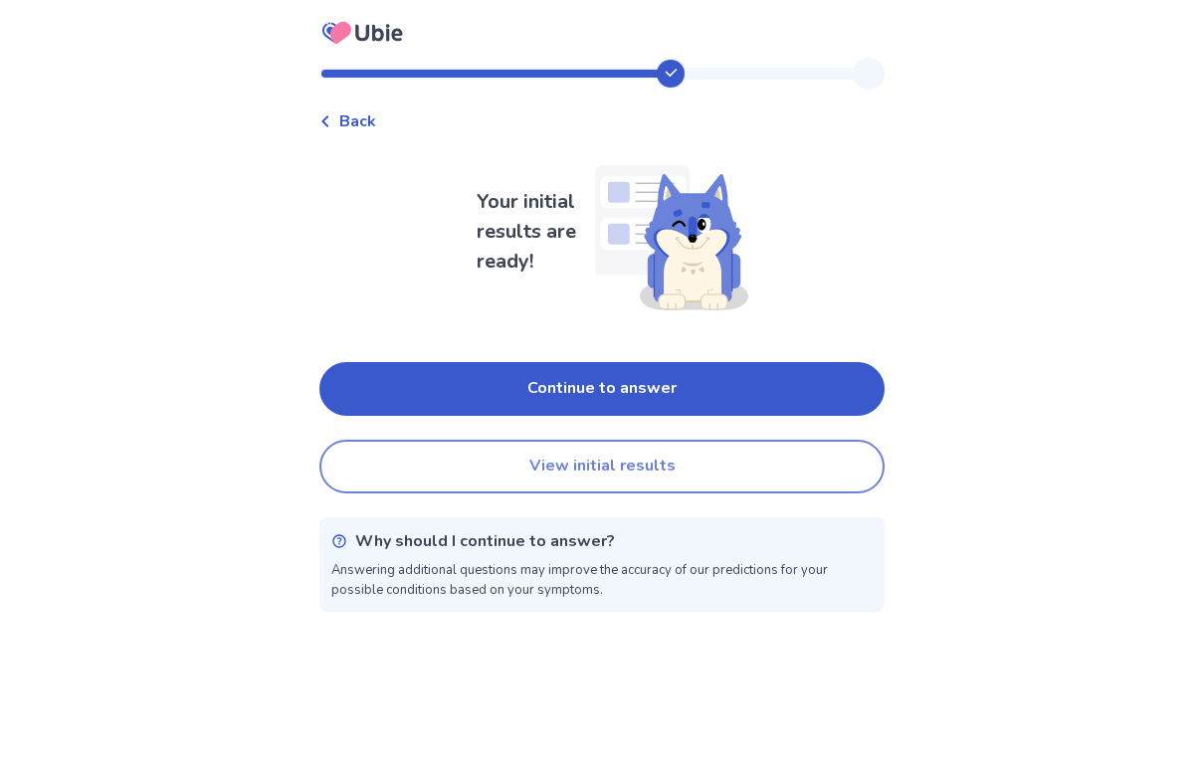
click at [611, 457] on button "View initial results" at bounding box center [601, 467] width 565 height 54
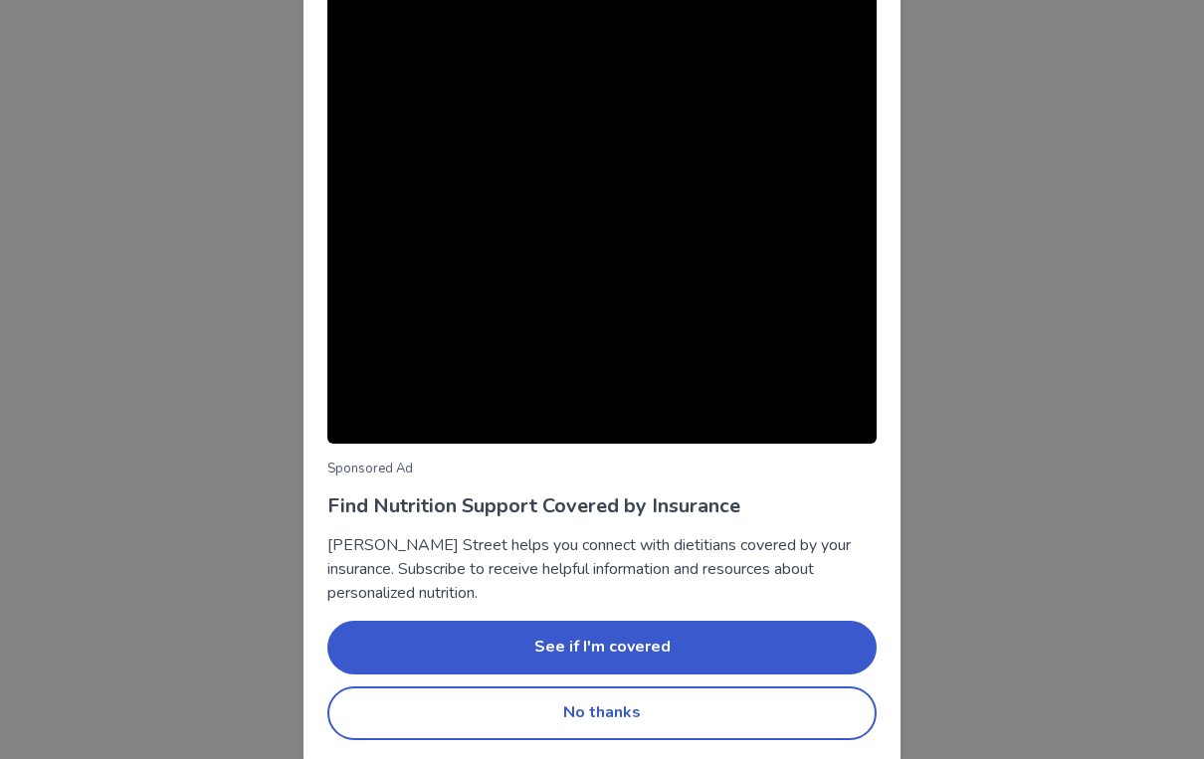
scroll to position [69, 0]
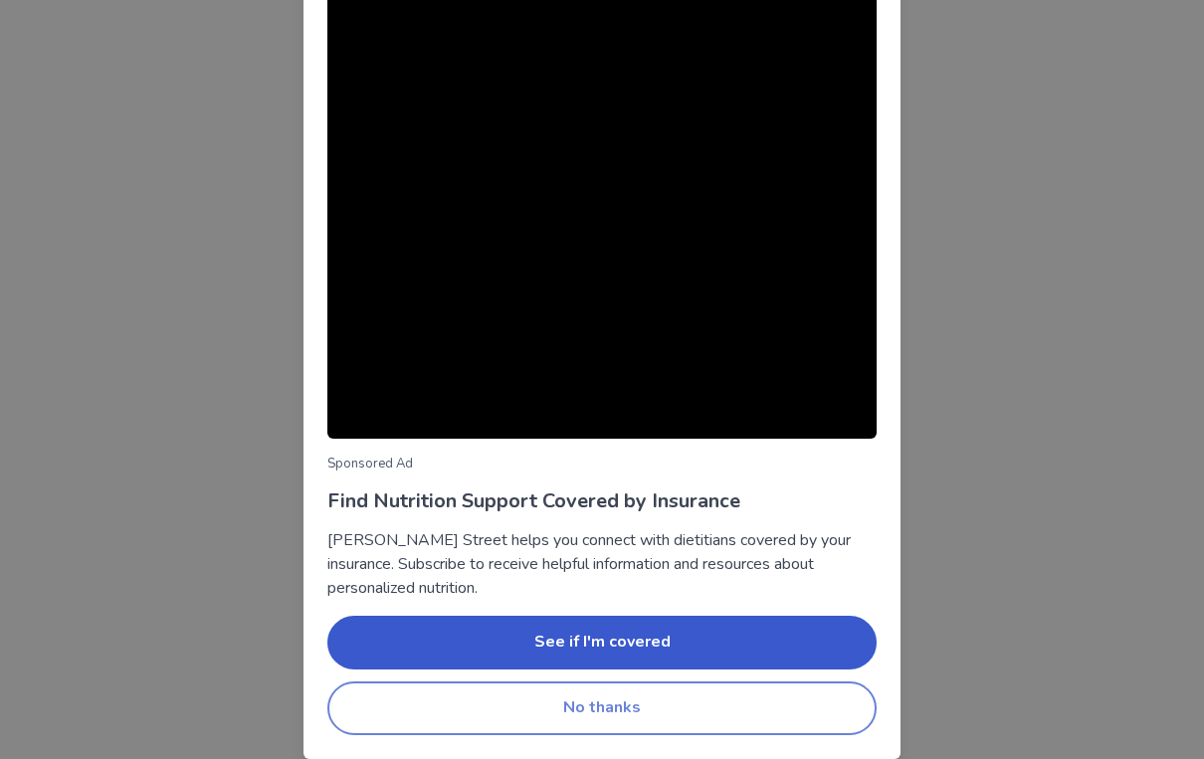
click at [672, 693] on button "No thanks" at bounding box center [601, 709] width 549 height 54
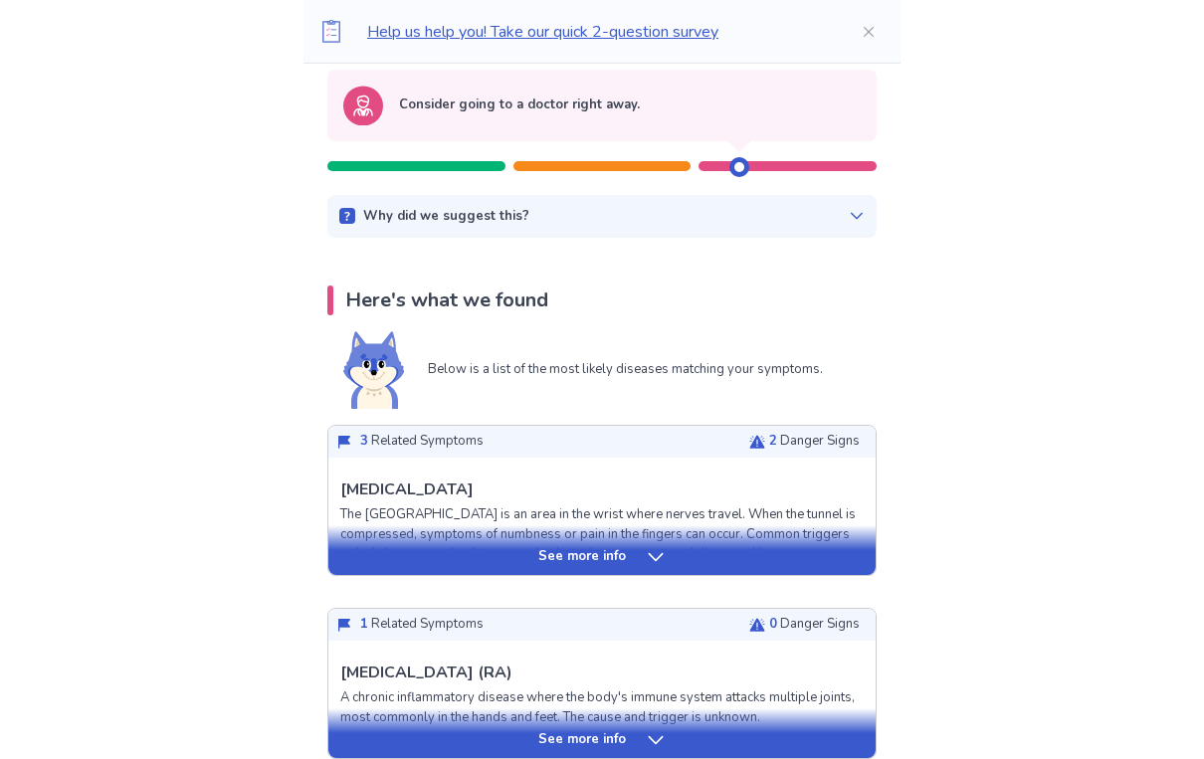
scroll to position [306, 0]
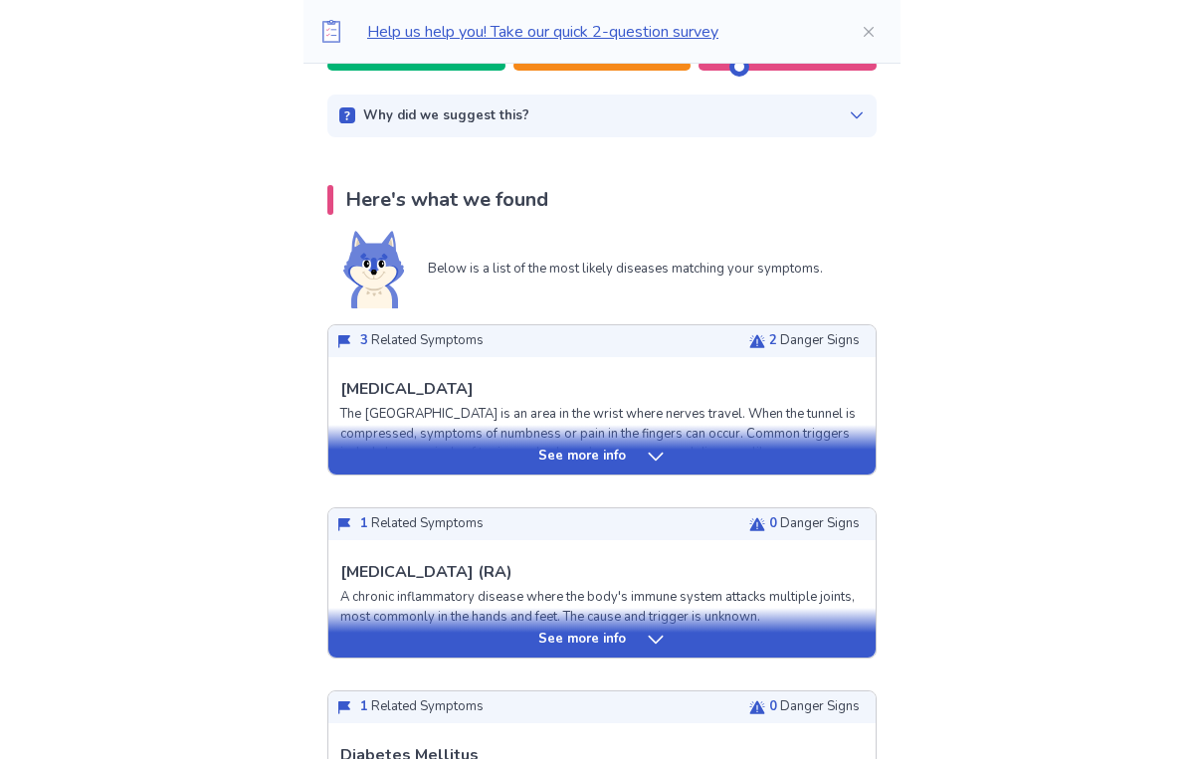
click at [659, 459] on icon at bounding box center [656, 457] width 20 height 20
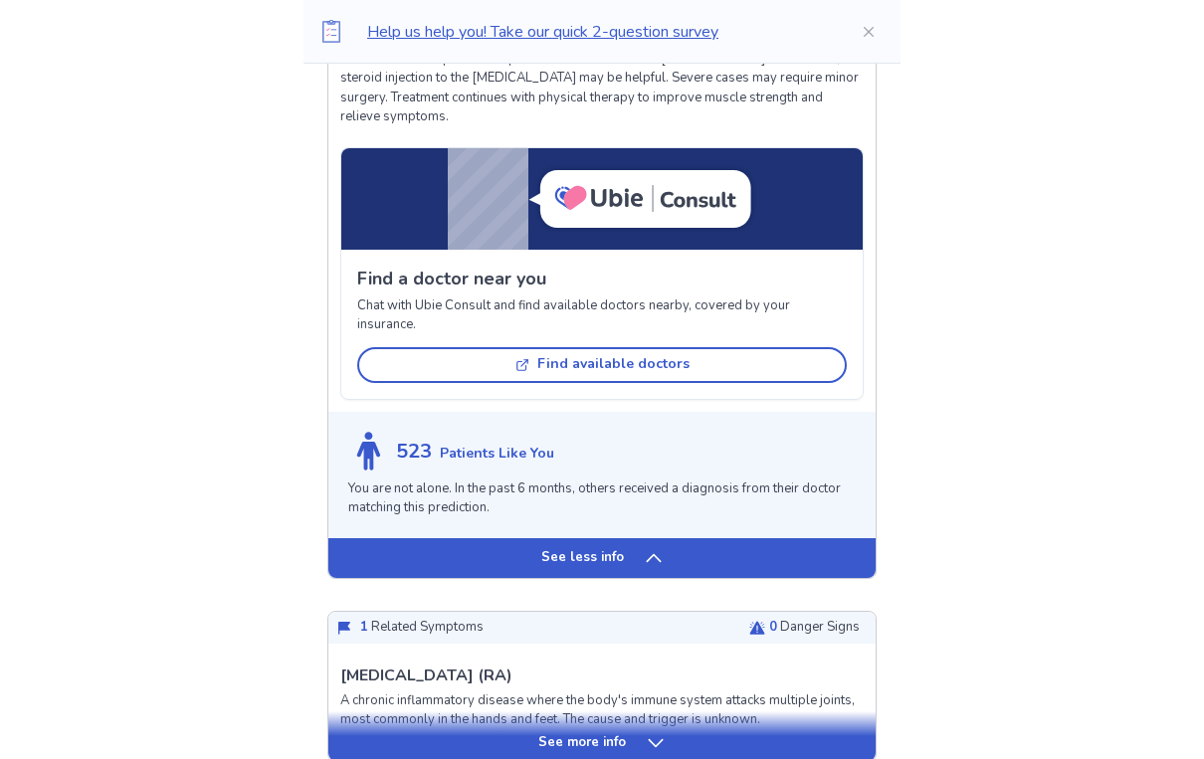
scroll to position [1502, 0]
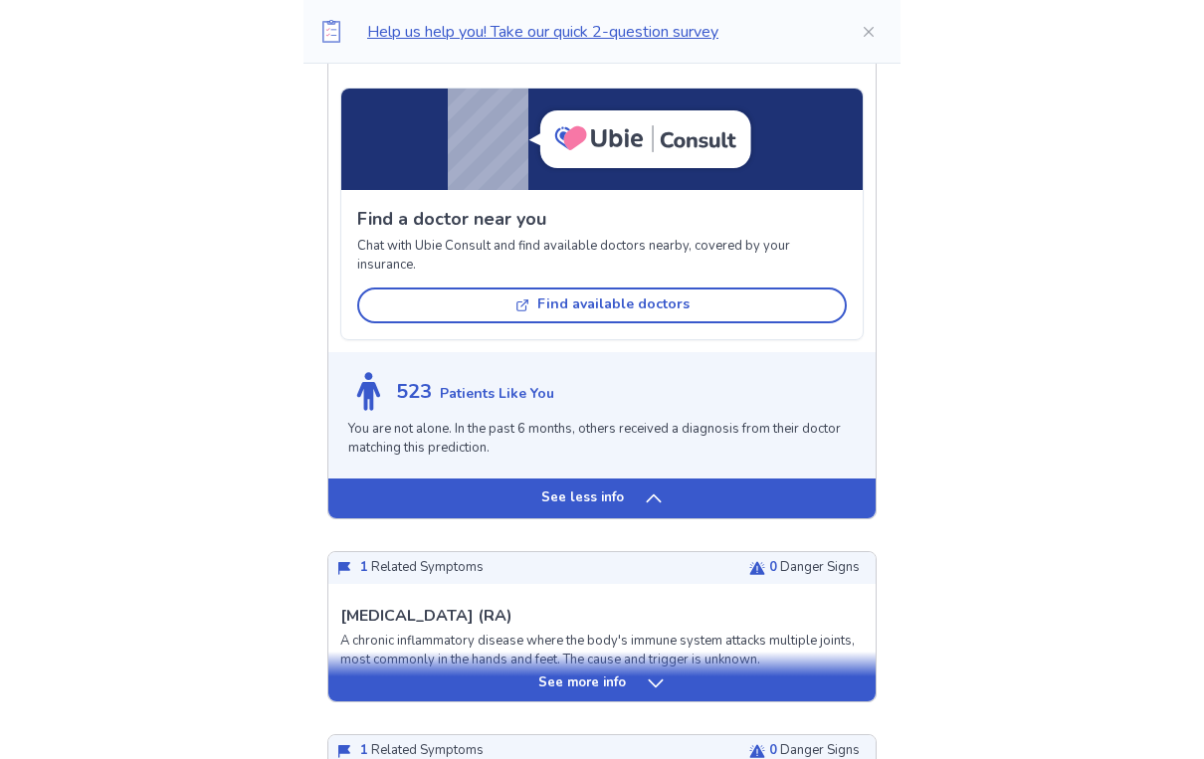
click at [626, 512] on div "See less info" at bounding box center [601, 499] width 547 height 40
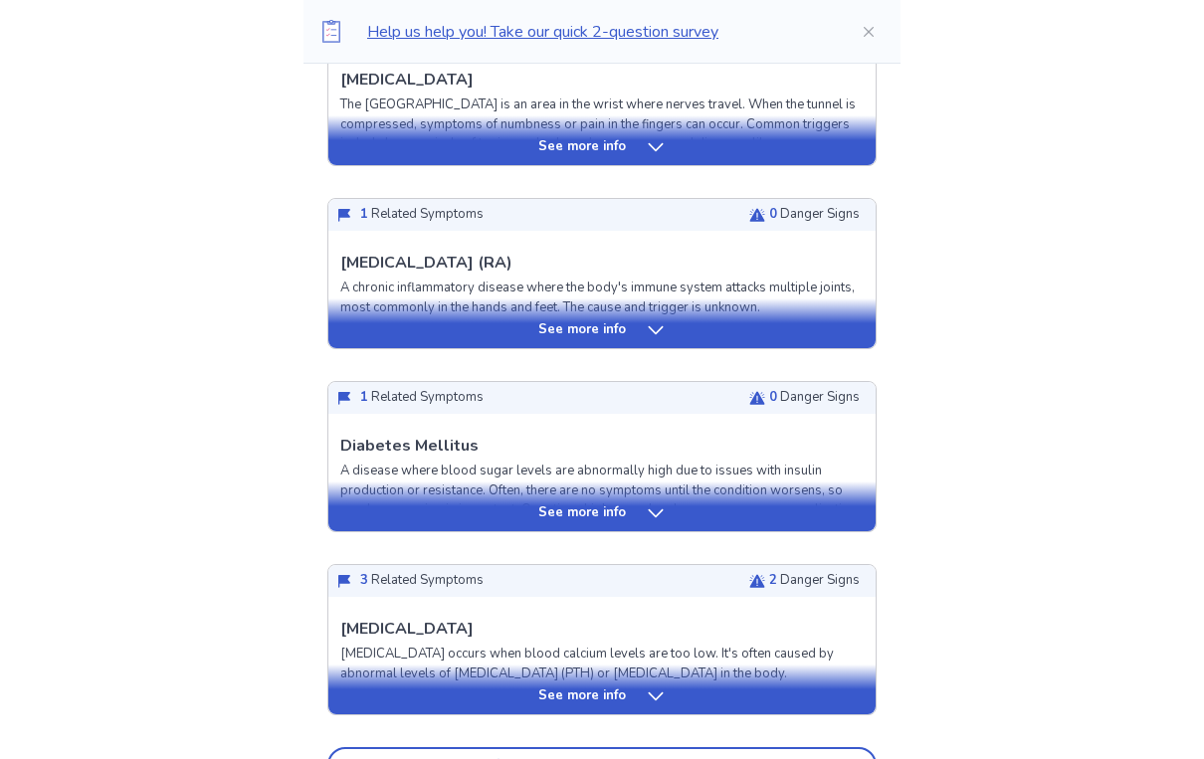
click at [626, 512] on div "See more info" at bounding box center [601, 513] width 547 height 20
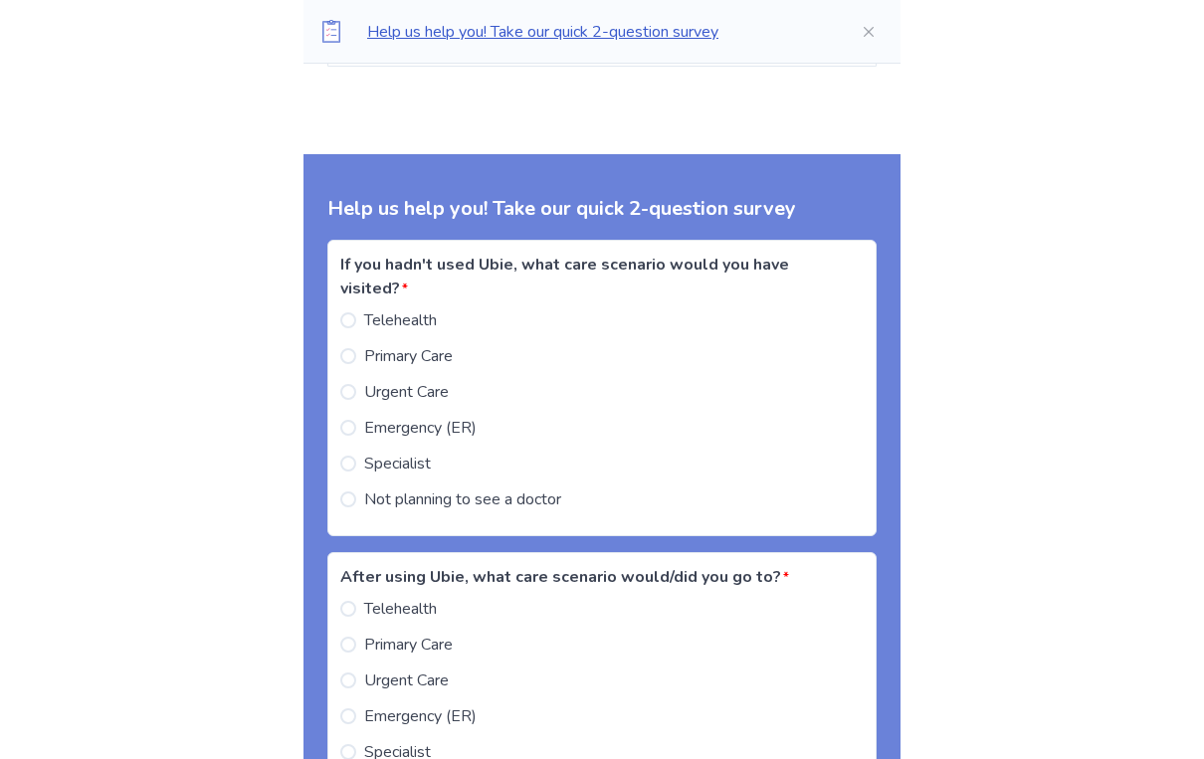
scroll to position [3096, 0]
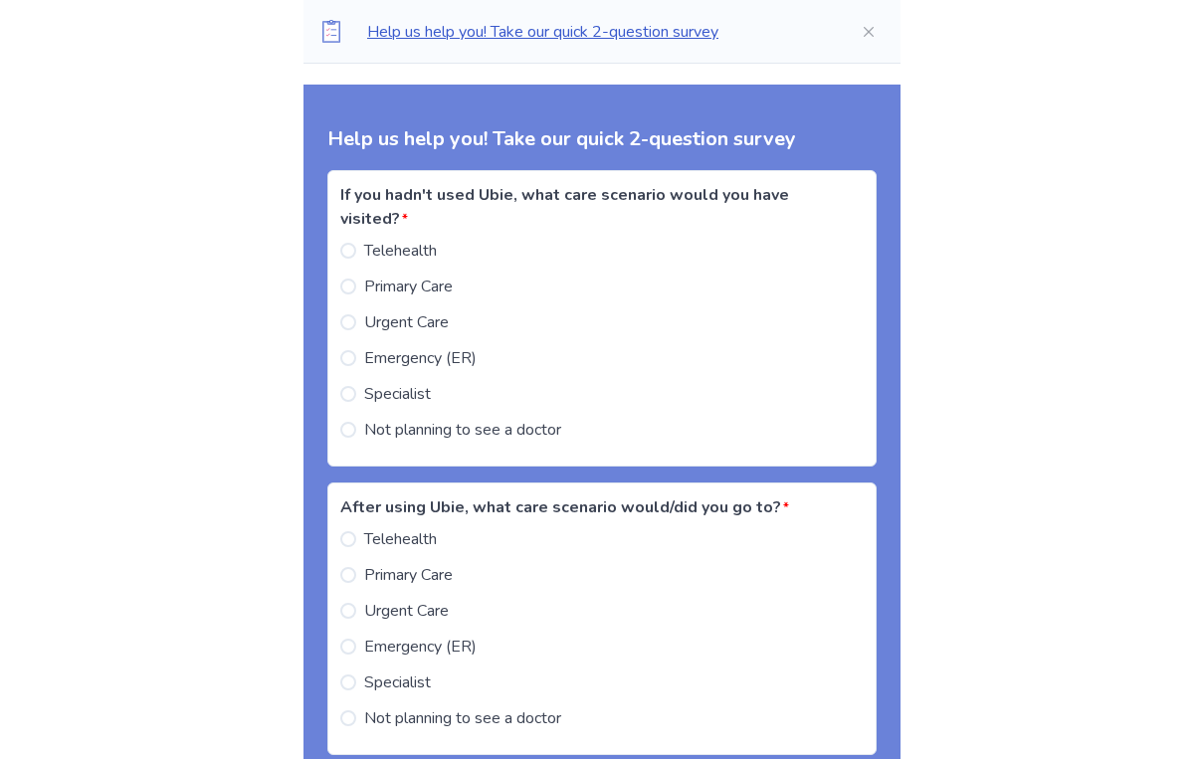
click at [356, 432] on span at bounding box center [348, 430] width 16 height 16
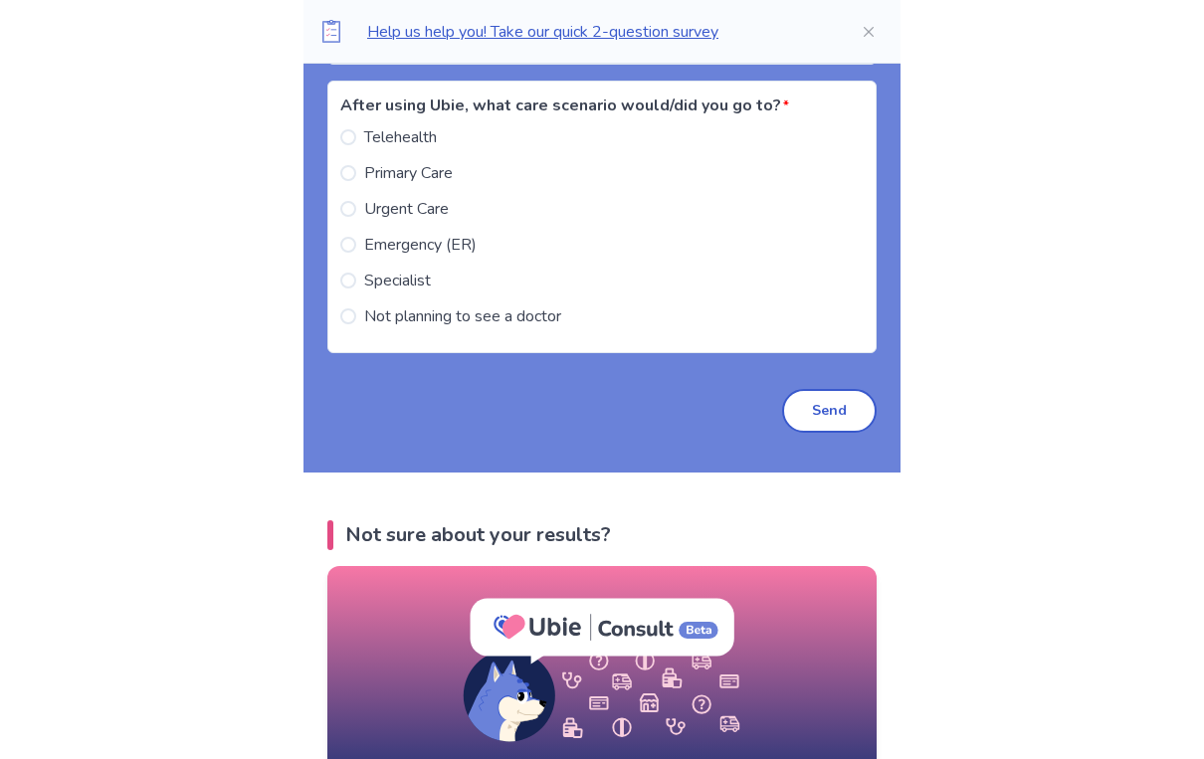
click at [356, 315] on span at bounding box center [348, 316] width 16 height 16
click at [840, 403] on button "Send" at bounding box center [829, 411] width 95 height 44
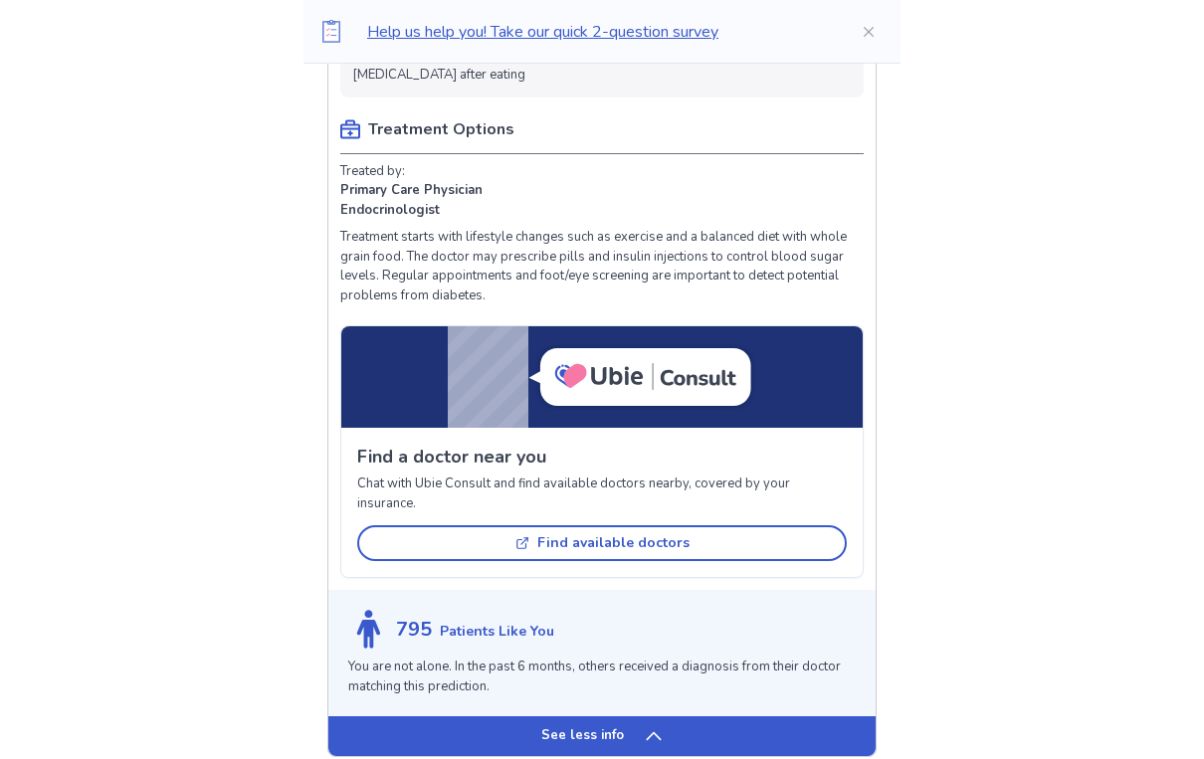
scroll to position [1574, 0]
